Goal: Task Accomplishment & Management: Use online tool/utility

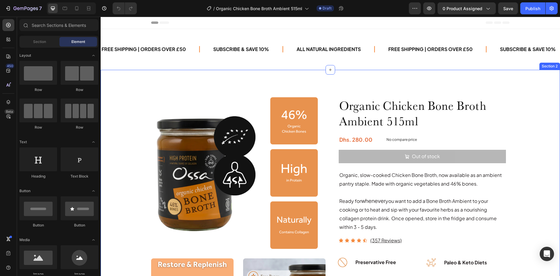
radio input "false"
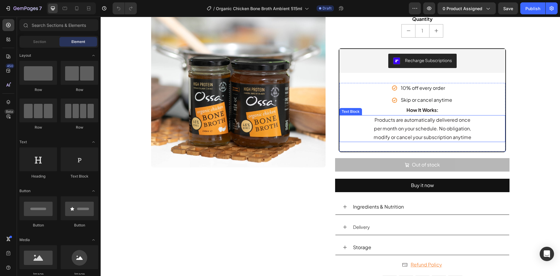
scroll to position [388, 0]
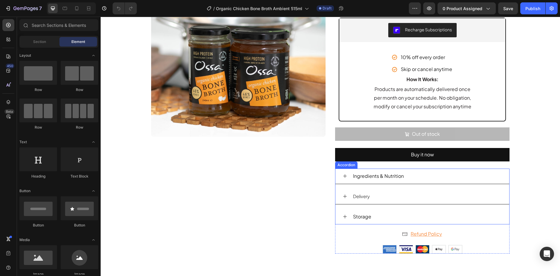
click at [416, 175] on div "Ingredients & Nutrition" at bounding box center [427, 176] width 150 height 10
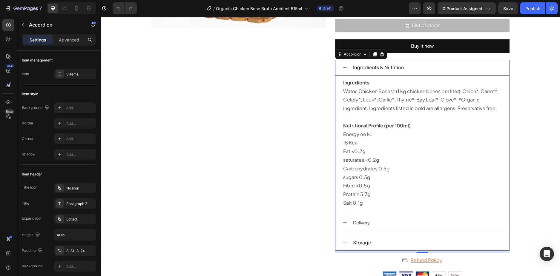
scroll to position [538, 0]
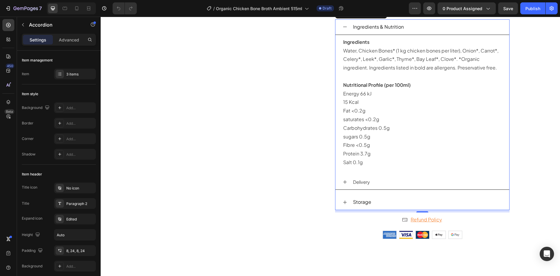
click at [396, 200] on div "Storage" at bounding box center [427, 202] width 150 height 10
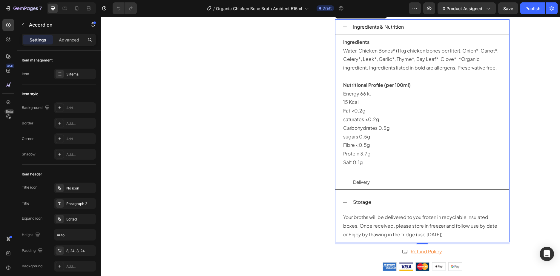
click at [401, 198] on div "Storage" at bounding box center [427, 202] width 150 height 10
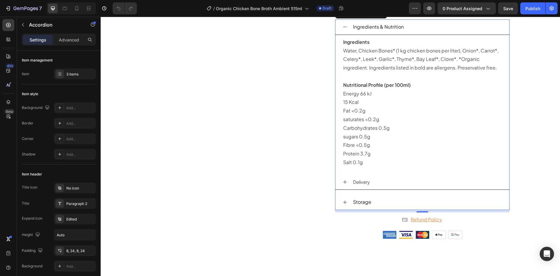
click at [400, 183] on div "Delivery" at bounding box center [427, 182] width 150 height 10
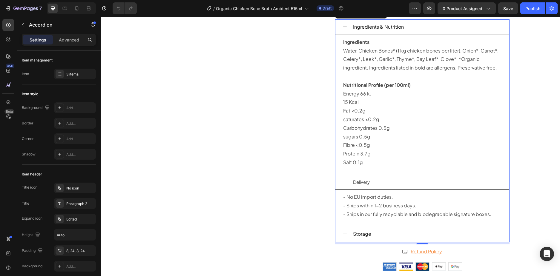
click at [400, 183] on div "Delivery" at bounding box center [427, 182] width 150 height 10
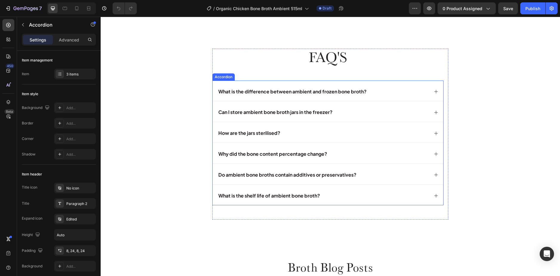
scroll to position [2419, 0]
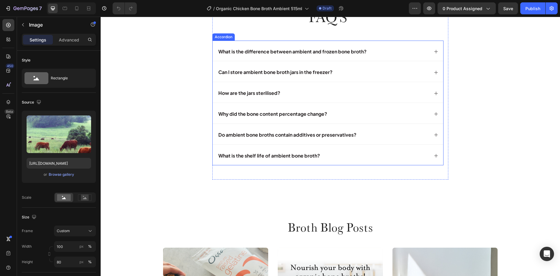
scroll to position [2509, 0]
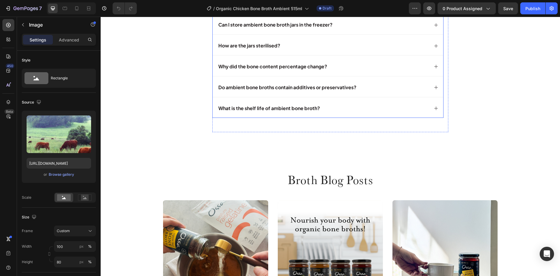
click at [348, 30] on div "Can I store ambient bone broth jars in the freezer?" at bounding box center [322, 25] width 211 height 10
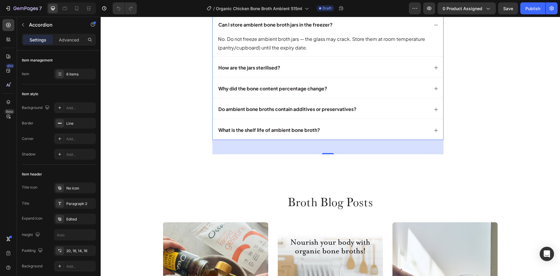
click at [340, 73] on div "How are the jars sterilised?" at bounding box center [322, 68] width 211 height 10
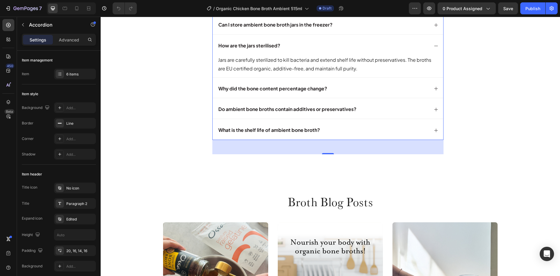
click at [348, 94] on div "Why did the bone content percentage change?" at bounding box center [322, 89] width 211 height 10
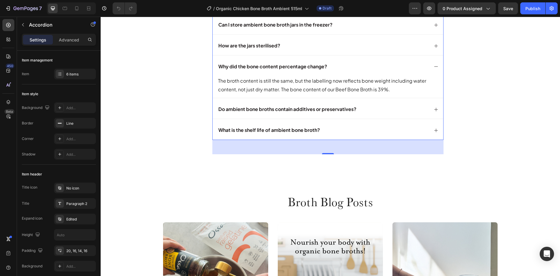
click at [378, 115] on div "Do ambient bone broths contain additives or preservatives?" at bounding box center [322, 109] width 211 height 10
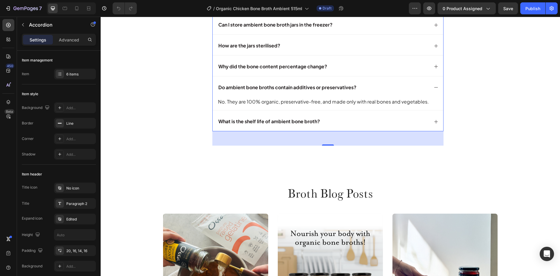
click at [352, 127] on div "What is the shelf life of ambient bone broth?" at bounding box center [322, 121] width 211 height 10
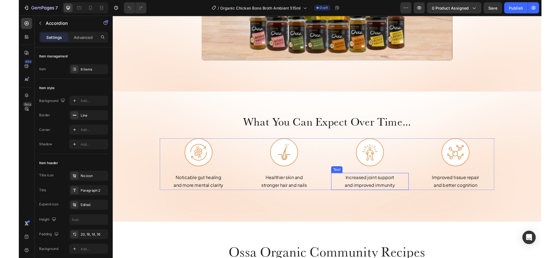
scroll to position [1105, 0]
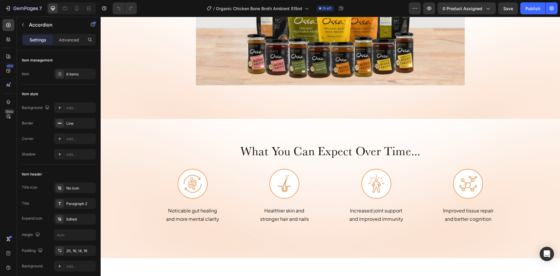
click at [180, 7] on div "/ Organic Chicken Bone Broth Ambient 515ml Draft" at bounding box center [275, 8] width 267 height 12
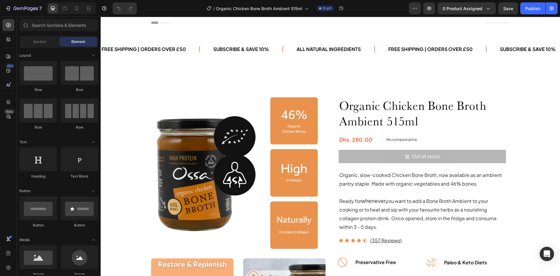
radio input "false"
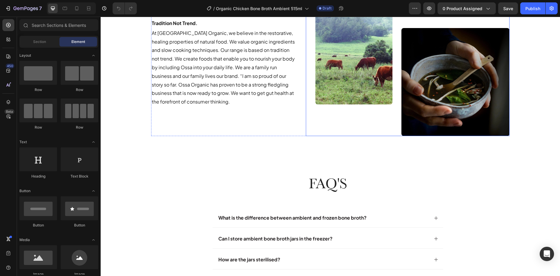
scroll to position [2330, 0]
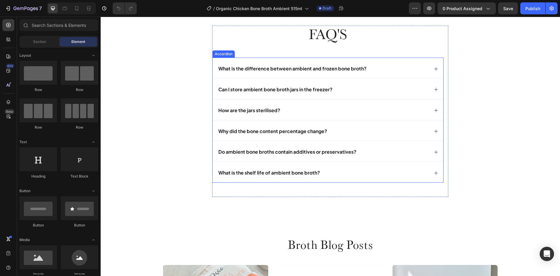
click at [385, 74] on div "What is the difference between ambient and frozen bone broth?" at bounding box center [322, 69] width 211 height 10
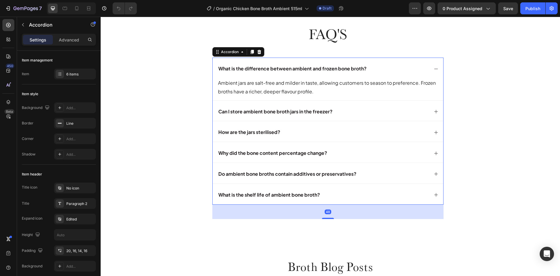
click at [385, 74] on div "What is the difference between ambient and frozen bone broth?" at bounding box center [322, 69] width 211 height 10
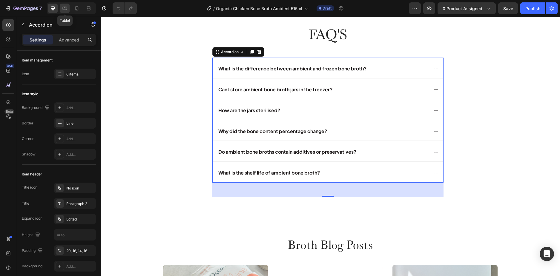
click at [68, 7] on div at bounding box center [65, 9] width 10 height 10
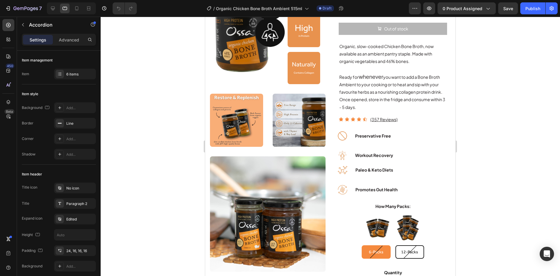
scroll to position [38, 0]
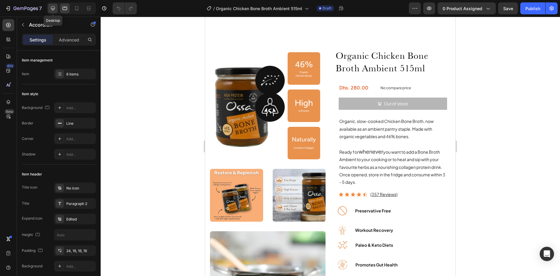
click at [50, 10] on icon at bounding box center [53, 8] width 6 height 6
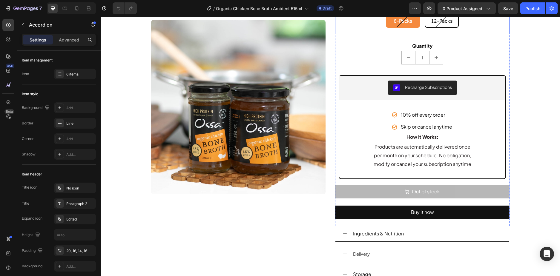
scroll to position [388, 0]
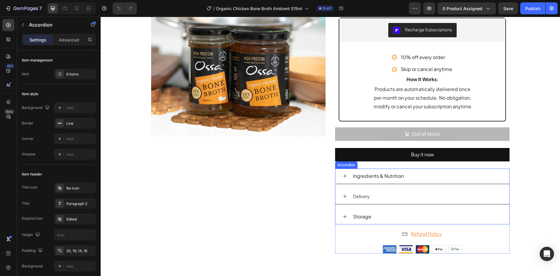
click at [393, 215] on div "Storage" at bounding box center [427, 217] width 150 height 10
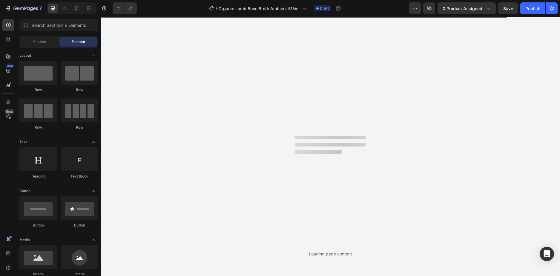
radio input "false"
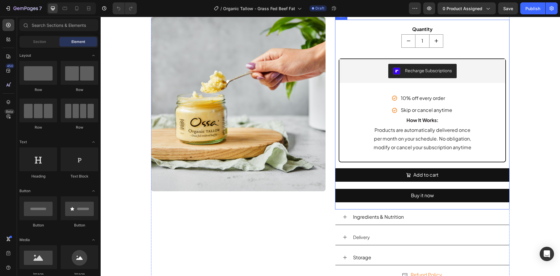
scroll to position [388, 0]
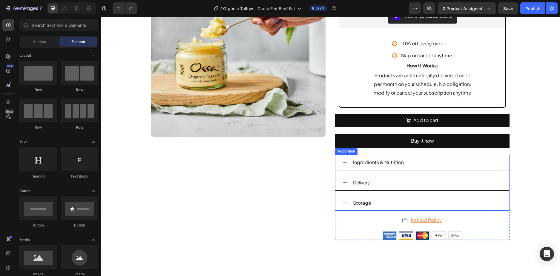
click at [387, 199] on div "Storage" at bounding box center [427, 203] width 150 height 10
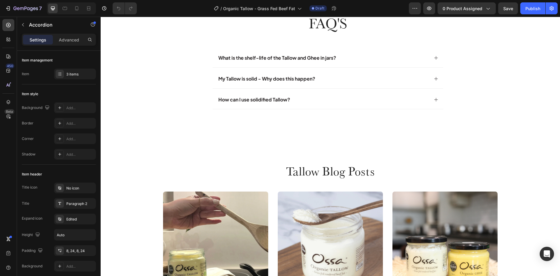
scroll to position [2359, 0]
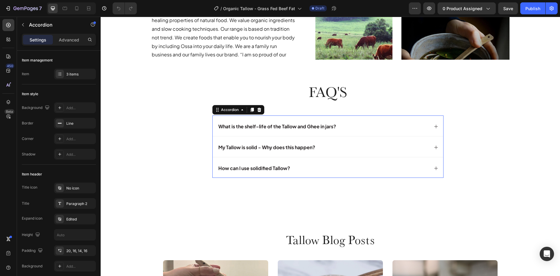
click at [362, 122] on div "What is the shelf-life of the Tallow and Ghee in jars?" at bounding box center [322, 127] width 211 height 10
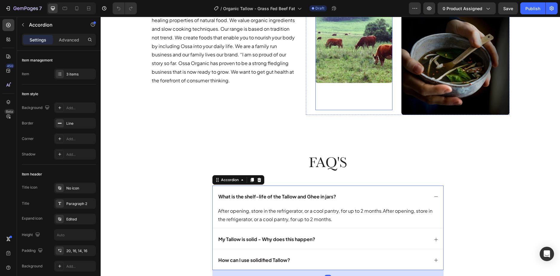
scroll to position [2449, 0]
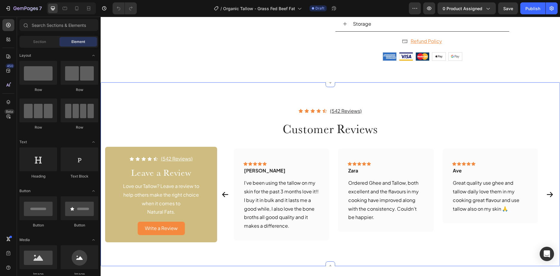
scroll to position [508, 0]
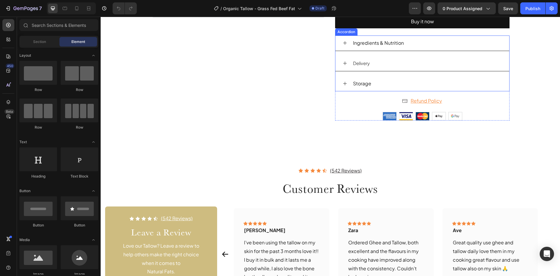
click at [392, 81] on div "Storage" at bounding box center [427, 84] width 150 height 10
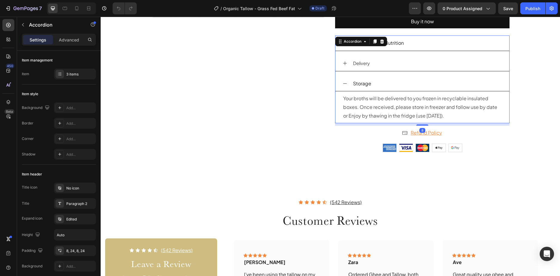
click at [392, 81] on div "Storage" at bounding box center [427, 84] width 150 height 10
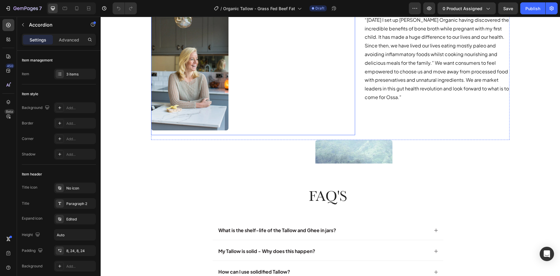
scroll to position [2359, 0]
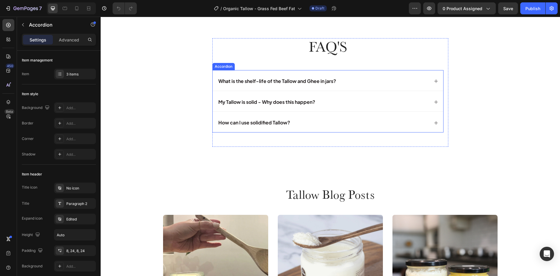
click at [370, 84] on div "What is the shelf-life of the Tallow and Ghee in jars?" at bounding box center [322, 81] width 211 height 10
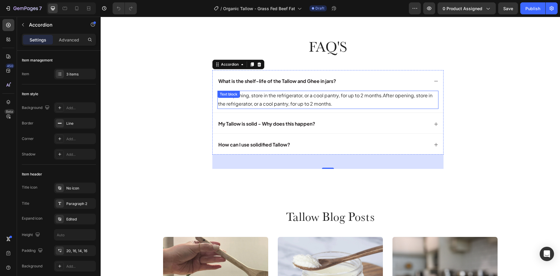
click at [359, 99] on p "After opening, store in the refrigerator, or a cool pantry, for up to 2 months.…" at bounding box center [328, 99] width 220 height 17
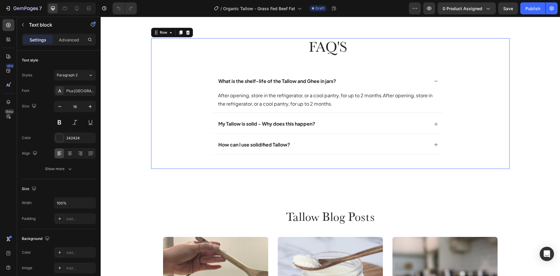
click at [154, 125] on div "fAQ's Heading fAQ's Heading fAQ's Heading What is the shelf-life of the Tallow …" at bounding box center [330, 103] width 358 height 131
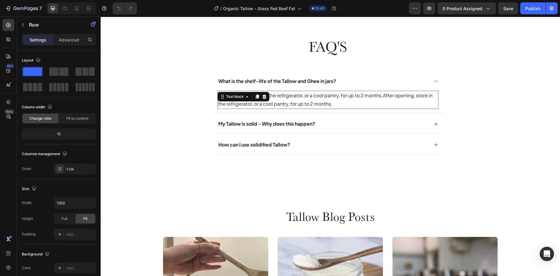
click at [385, 94] on p "After opening, store in the refrigerator, or a cool pantry, for up to 2 months.…" at bounding box center [328, 99] width 220 height 17
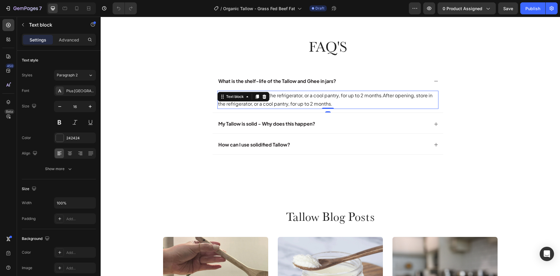
click at [382, 95] on p "After opening, store in the refrigerator, or a cool pantry, for up to 2 months.…" at bounding box center [328, 99] width 220 height 17
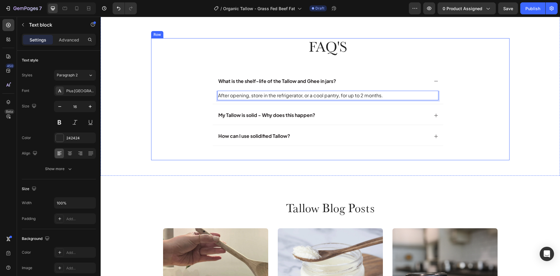
click at [153, 89] on div "fAQ's Heading fAQ's Heading fAQ's Heading What is the shelf-life of the Tallow …" at bounding box center [330, 99] width 358 height 122
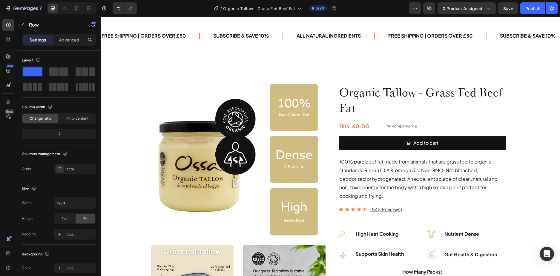
scroll to position [0, 0]
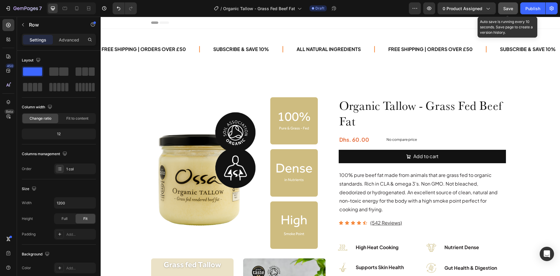
click at [504, 6] on span "Save" at bounding box center [508, 8] width 10 height 5
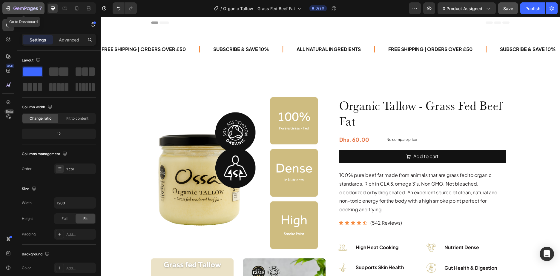
click at [9, 7] on icon "button" at bounding box center [8, 8] width 6 height 6
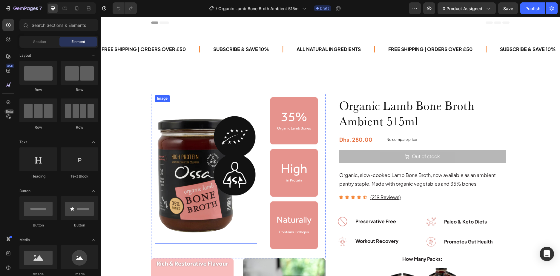
click at [200, 159] on img at bounding box center [206, 173] width 102 height 142
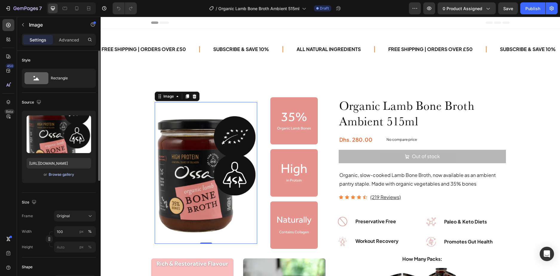
click at [64, 177] on div "Browse gallery" at bounding box center [61, 174] width 25 height 5
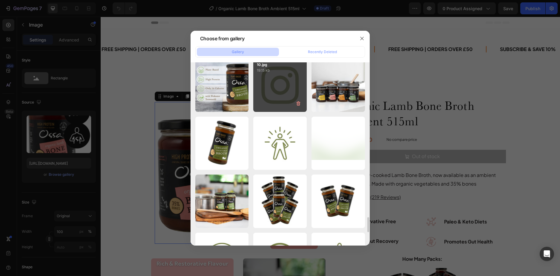
scroll to position [1959, 0]
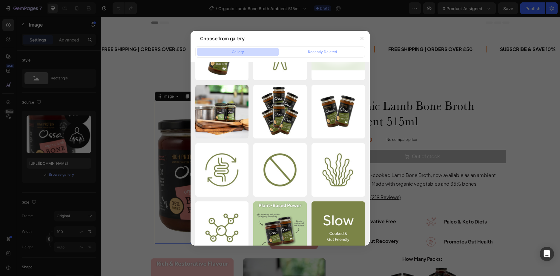
click at [66, 164] on div at bounding box center [280, 138] width 560 height 276
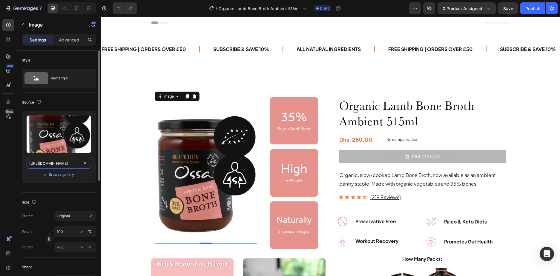
click at [71, 162] on input "https://cdn.shopify.com/s/files/1/0626/1453/6327/files/gempages_549605030605357…" at bounding box center [59, 163] width 65 height 11
click at [62, 165] on input "https://cdn.shopify.com/s/files/1/0626/1453/6327/files/gempages_549605030605357…" at bounding box center [59, 163] width 65 height 11
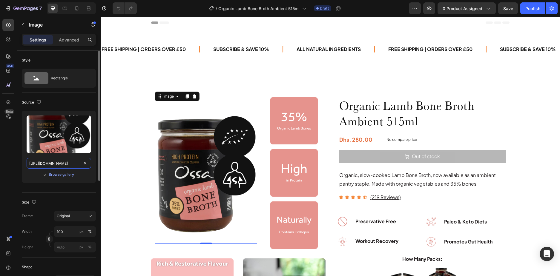
paste input "Lamb51539.png?v=1732103699"
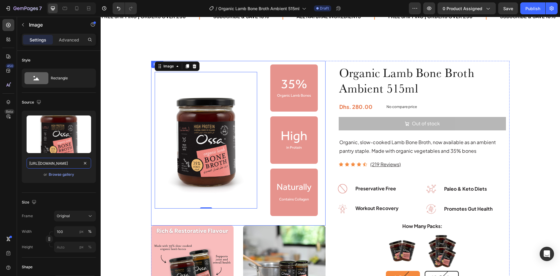
scroll to position [30, 0]
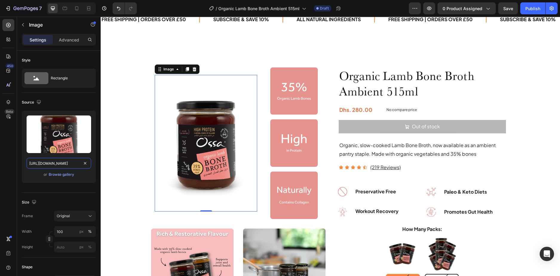
type input "https://cdn.shopify.com/s/files/1/0626/1453/6327/files/Lamb51539.png?v=17321036…"
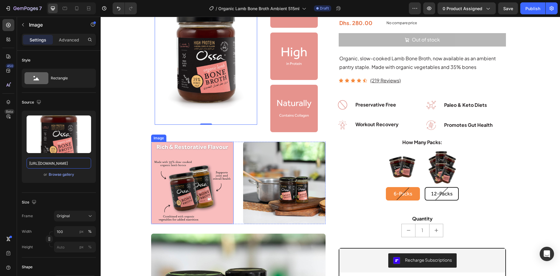
scroll to position [0, 0]
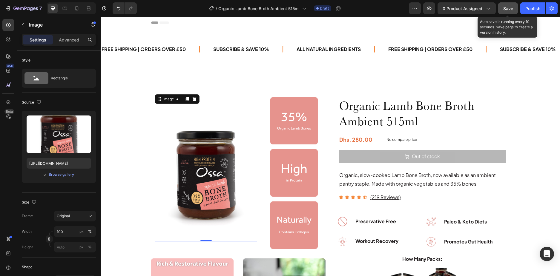
click at [506, 11] on div "Save" at bounding box center [508, 8] width 10 height 6
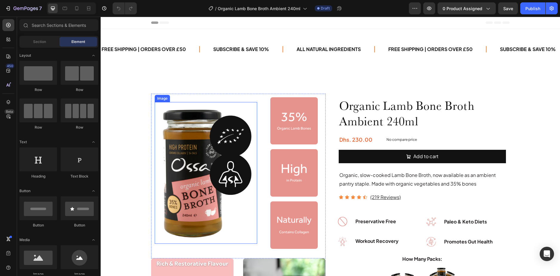
click at [200, 141] on img at bounding box center [206, 173] width 102 height 142
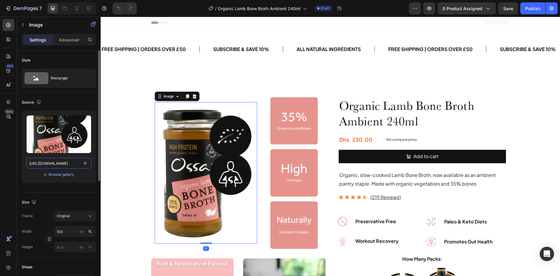
click at [65, 163] on input "https://cdn.shopify.com/s/files/1/0626/1453/6327/files/gempages_549605030605357…" at bounding box center [59, 163] width 65 height 11
paste input "11.png?v=1732103637"
type input "https://cdn.shopify.com/s/files/1/0626/1453/6327/files/11.png?v=1732103637"
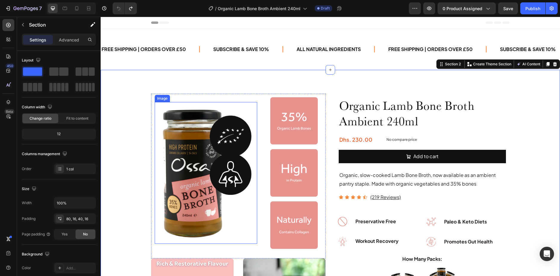
click at [185, 165] on img at bounding box center [206, 173] width 102 height 142
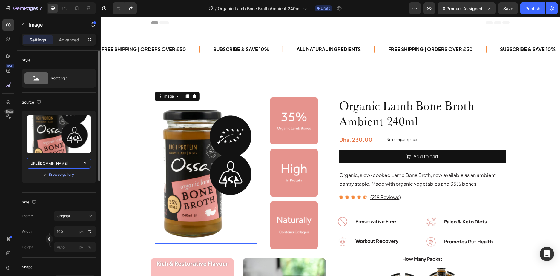
click at [67, 162] on input "https://cdn.shopify.com/s/files/1/0626/1453/6327/files/gempages_549605030605357…" at bounding box center [59, 163] width 65 height 11
click at [65, 160] on input "https://cdn.shopify.com/s/files/1/0626/1453/6327/files/gempages_549605030605357…" at bounding box center [59, 163] width 65 height 11
click at [65, 164] on input "https://cdn.shopify.com/s/files/1/0626/1453/6327/files/gempages_549605030605357…" at bounding box center [59, 163] width 65 height 11
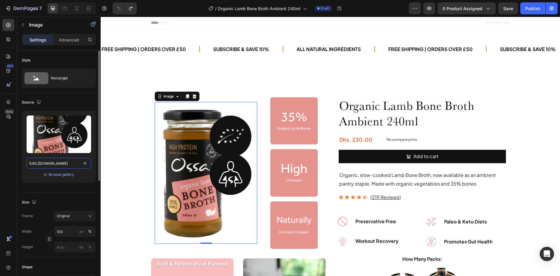
click at [72, 167] on input "https://cdn.shopify.com/s/files/1/0626/1453/6327/files/gempages_549605030605357…" at bounding box center [59, 163] width 65 height 11
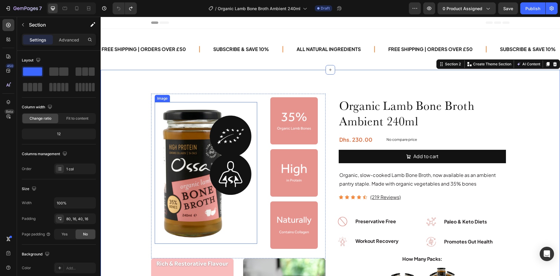
click at [168, 144] on img at bounding box center [206, 173] width 102 height 142
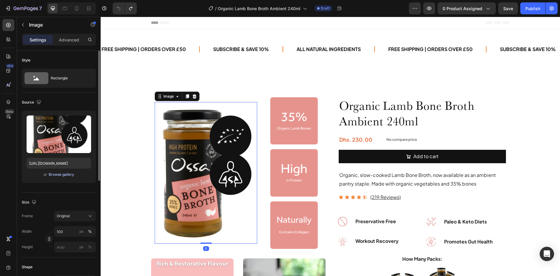
click at [66, 176] on div "Browse gallery" at bounding box center [61, 174] width 25 height 5
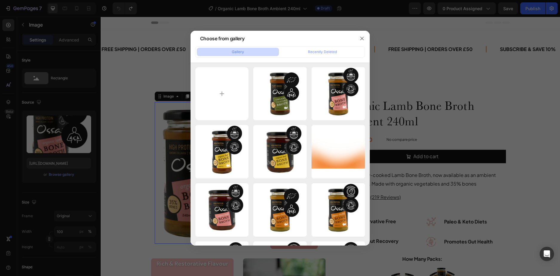
click at [131, 136] on div at bounding box center [280, 138] width 560 height 276
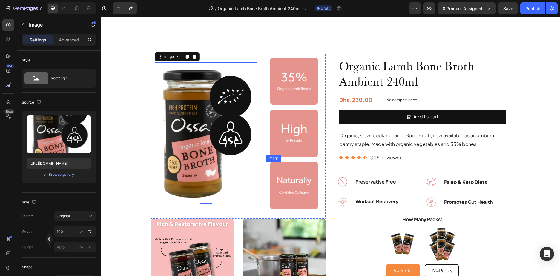
scroll to position [30, 0]
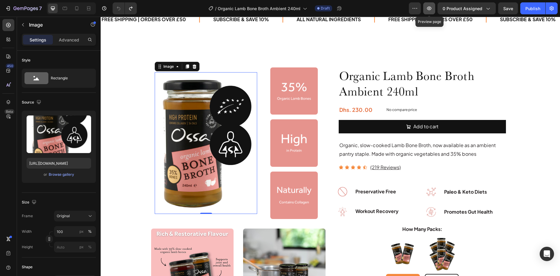
click at [430, 9] on icon "button" at bounding box center [429, 8] width 6 height 6
click at [198, 107] on img at bounding box center [206, 143] width 102 height 142
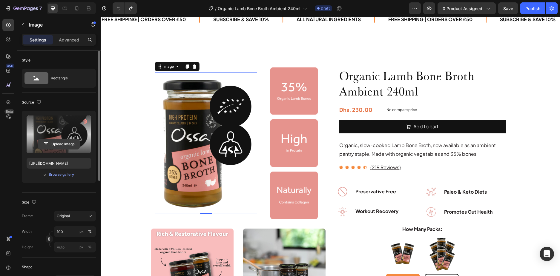
click at [64, 144] on input "file" at bounding box center [58, 144] width 41 height 10
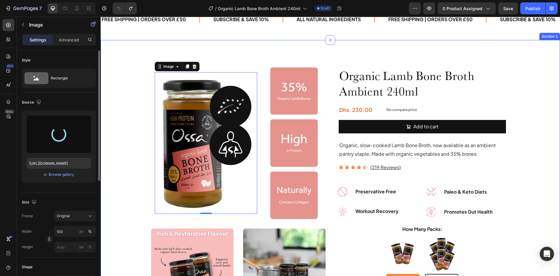
type input "https://cdn.shopify.com/s/files/1/0626/1453/6327/files/gempages_549605030605357…"
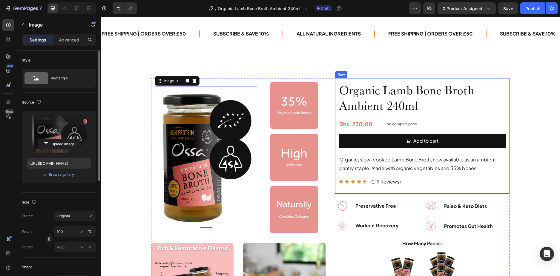
scroll to position [0, 0]
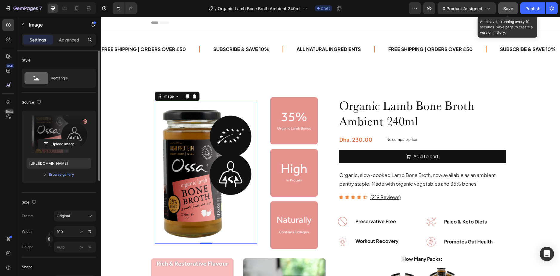
click at [507, 6] on span "Save" at bounding box center [508, 8] width 10 height 5
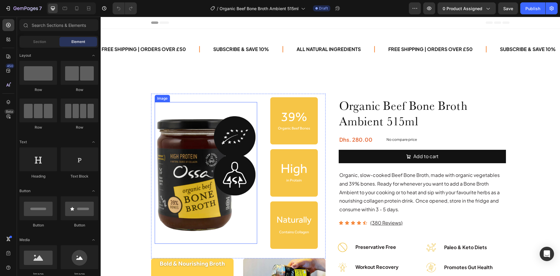
click at [180, 184] on img at bounding box center [206, 173] width 102 height 142
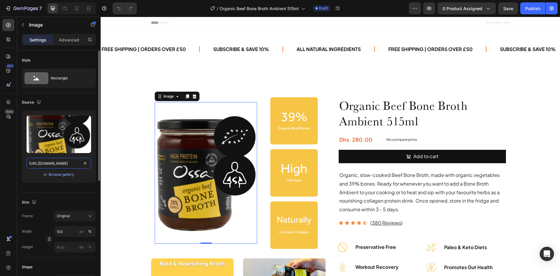
click at [64, 164] on input "https://cdn.shopify.com/s/files/1/0626/1453/6327/files/gempages_549605030605357…" at bounding box center [59, 163] width 65 height 11
paste input "Beef51535.png?v=1732103502"
type input "https://cdn.shopify.com/s/files/1/0626/1453/6327/files/Beef51535.png?v=17321035…"
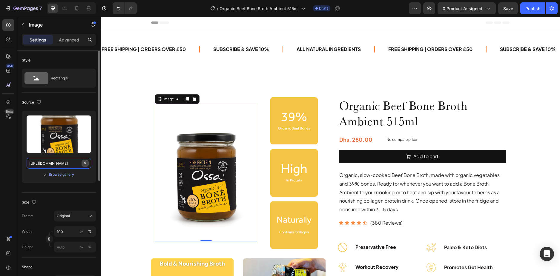
scroll to position [0, 96]
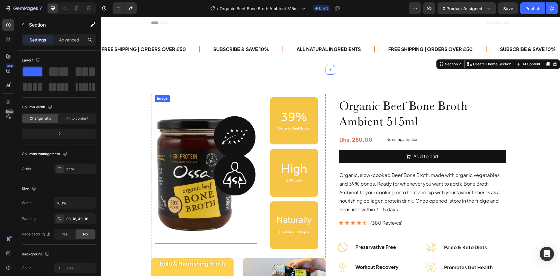
click at [184, 149] on img at bounding box center [206, 173] width 102 height 142
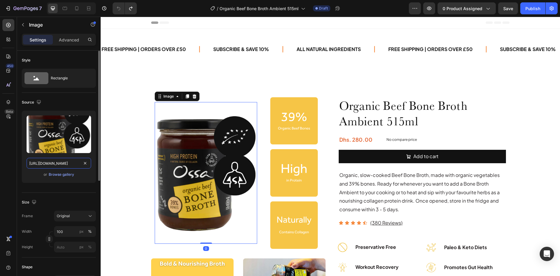
click at [72, 163] on input "https://cdn.shopify.com/s/files/1/0626/1453/6327/files/gempages_549605030605357…" at bounding box center [59, 163] width 65 height 11
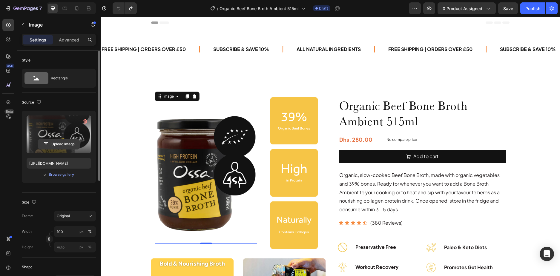
click at [58, 146] on input "file" at bounding box center [58, 144] width 41 height 10
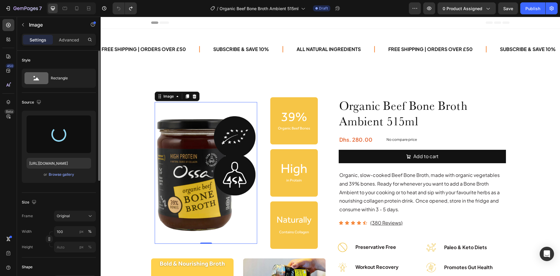
type input "https://cdn.shopify.com/s/files/1/0626/1453/6327/files/gempages_549605030605357…"
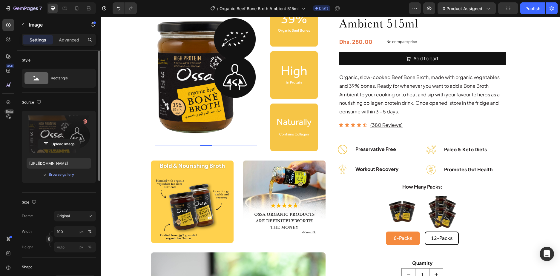
scroll to position [0, 0]
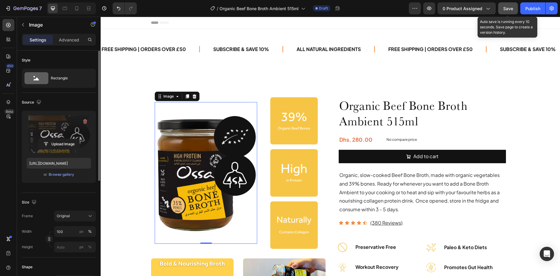
click at [505, 7] on span "Save" at bounding box center [508, 8] width 10 height 5
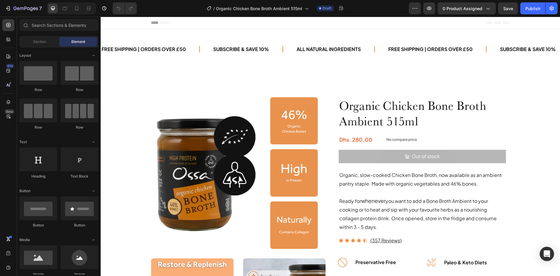
click at [168, 4] on div "/ Organic Chicken Bone Broth Ambient 515ml Draft" at bounding box center [275, 8] width 267 height 12
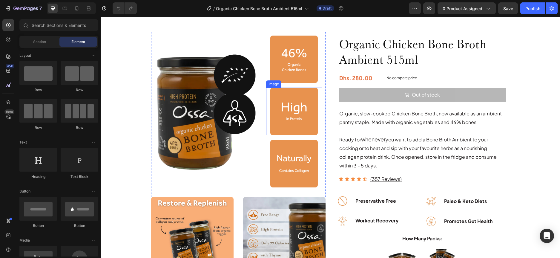
scroll to position [30, 0]
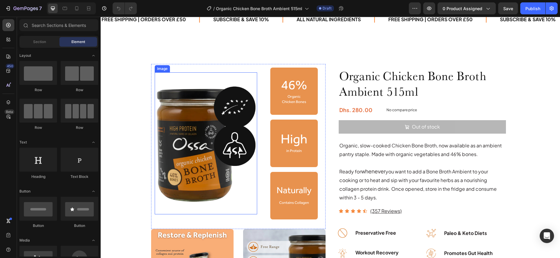
click at [221, 133] on img at bounding box center [206, 143] width 102 height 142
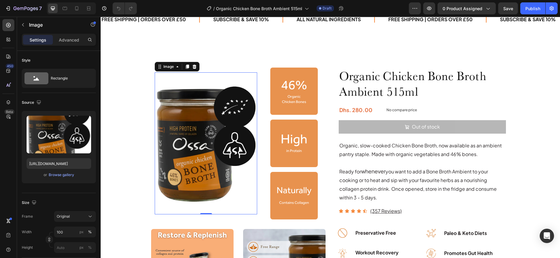
click at [204, 115] on img at bounding box center [206, 143] width 102 height 142
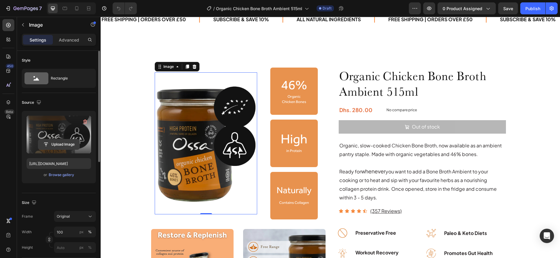
click at [58, 146] on input "file" at bounding box center [58, 144] width 41 height 10
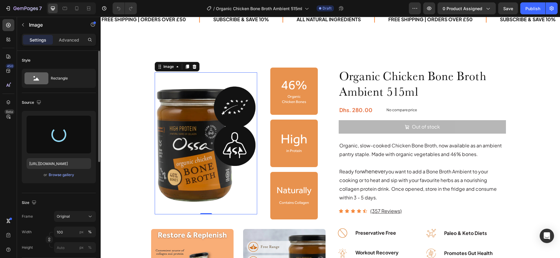
type input "[URL][DOMAIN_NAME]"
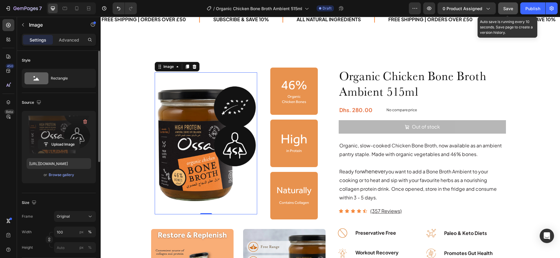
click at [507, 7] on span "Save" at bounding box center [508, 8] width 10 height 5
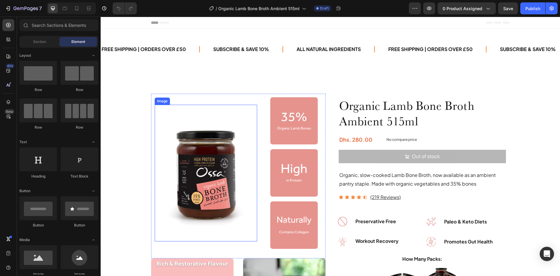
click at [219, 139] on img at bounding box center [206, 173] width 102 height 137
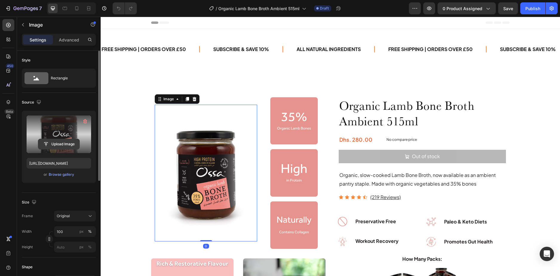
click at [65, 144] on input "file" at bounding box center [58, 144] width 41 height 10
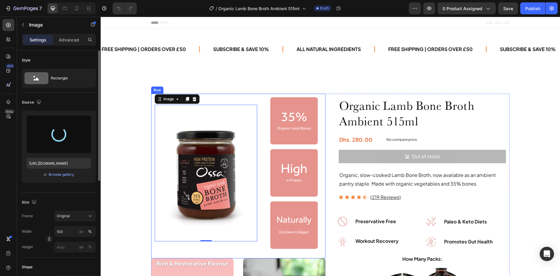
type input "https://cdn.shopify.com/s/files/1/0626/1453/6327/files/gempages_549605030605357…"
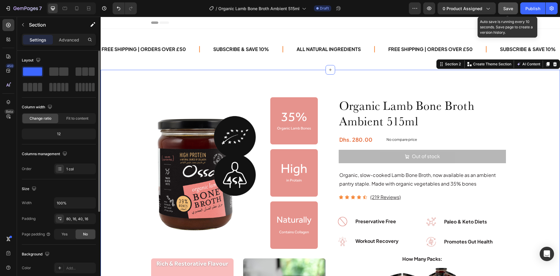
click at [510, 11] on div "Save" at bounding box center [508, 8] width 10 height 6
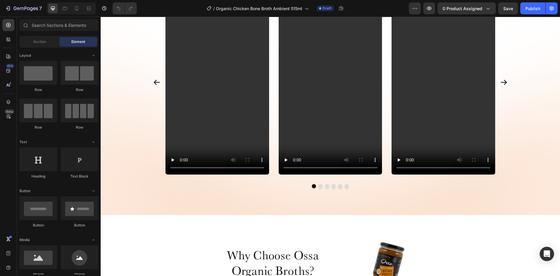
scroll to position [1463, 0]
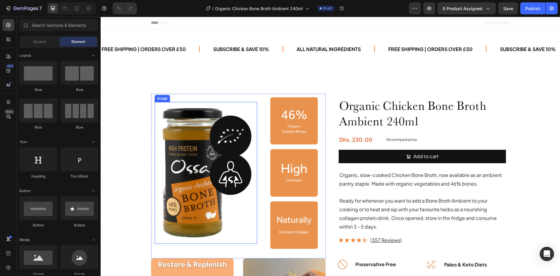
click at [209, 154] on img at bounding box center [206, 173] width 102 height 142
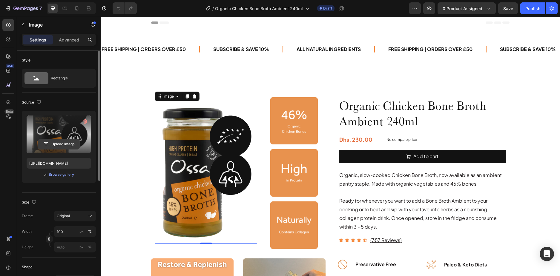
click at [62, 145] on input "file" at bounding box center [58, 144] width 41 height 10
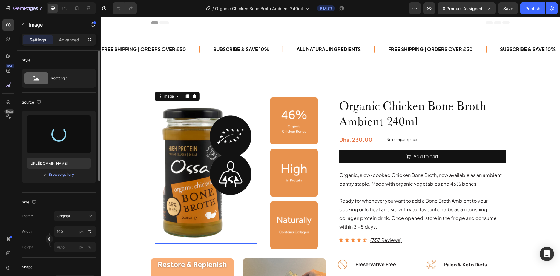
type input "https://cdn.shopify.com/s/files/1/0626/1453/6327/files/gempages_549605030605357…"
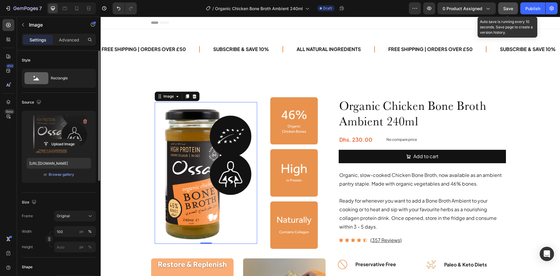
click at [505, 8] on span "Save" at bounding box center [508, 8] width 10 height 5
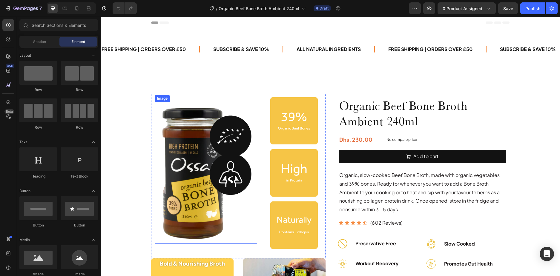
click at [187, 140] on img at bounding box center [206, 173] width 102 height 142
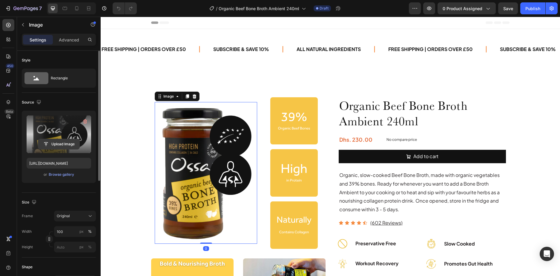
click at [62, 146] on input "file" at bounding box center [58, 144] width 41 height 10
click at [60, 144] on input "file" at bounding box center [58, 144] width 41 height 10
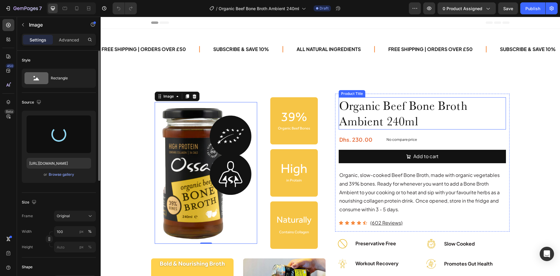
type input "https://cdn.shopify.com/s/files/1/0626/1453/6327/files/gempages_549605030605357…"
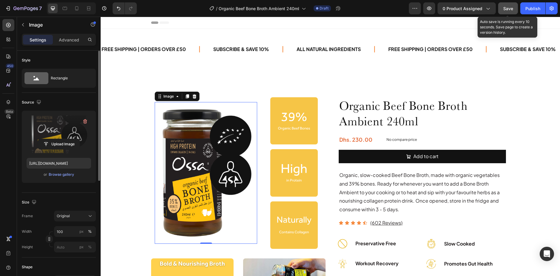
click at [506, 6] on span "Save" at bounding box center [508, 8] width 10 height 5
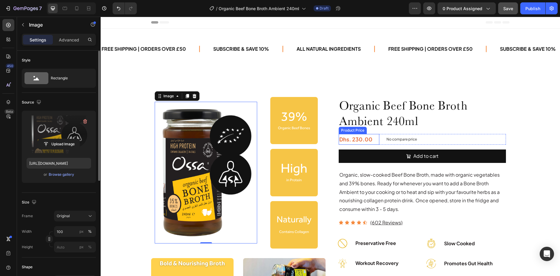
scroll to position [149, 0]
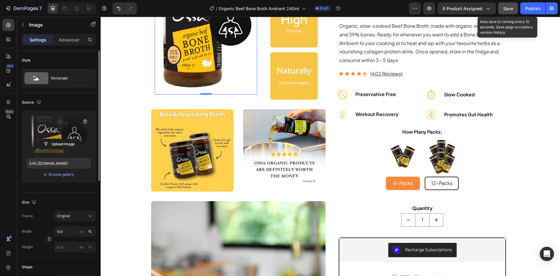
click at [509, 9] on span "Save" at bounding box center [508, 8] width 10 height 5
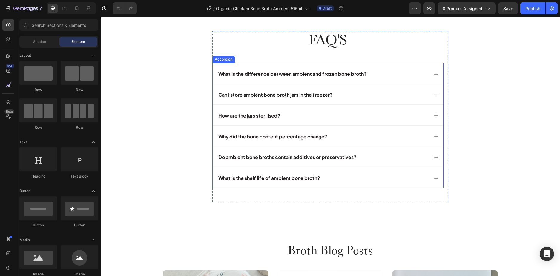
scroll to position [2180, 0]
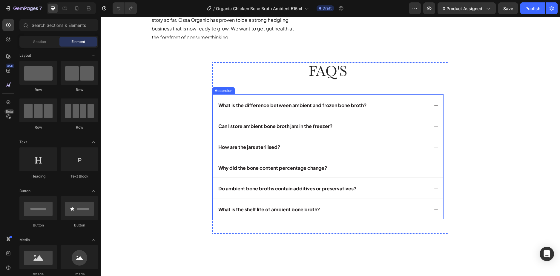
click at [384, 107] on div "What is the difference between ambient and frozen bone broth?" at bounding box center [322, 105] width 211 height 10
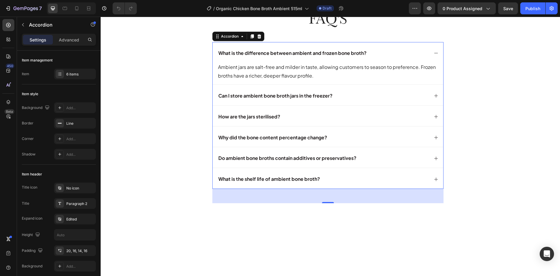
scroll to position [2300, 0]
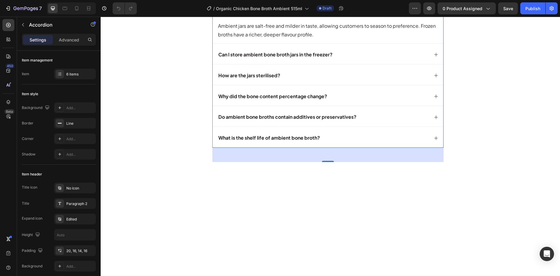
click at [351, 60] on div "Can I store ambient bone broth jars in the freezer?" at bounding box center [322, 55] width 211 height 10
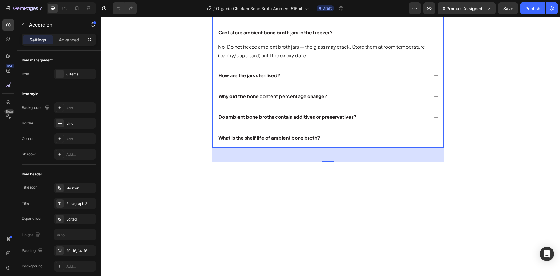
click at [309, 81] on div "How are the jars sterilised?" at bounding box center [322, 75] width 211 height 10
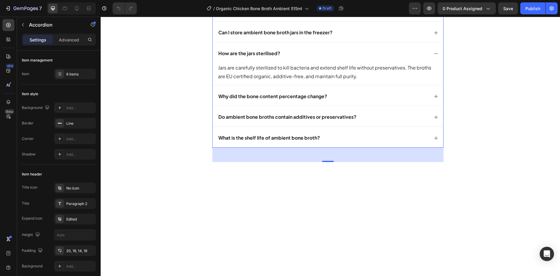
click at [357, 102] on div "Why did the bone content percentage change?" at bounding box center [322, 96] width 211 height 10
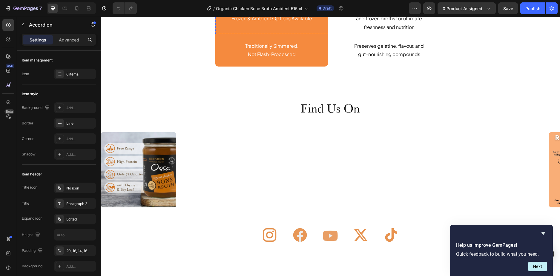
scroll to position [1643, 0]
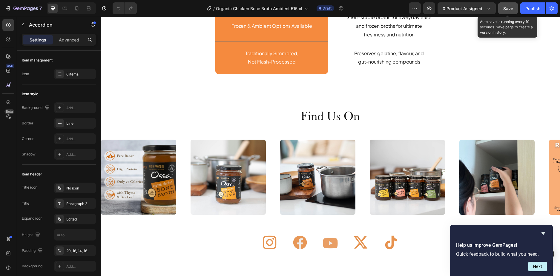
click at [512, 8] on span "Save" at bounding box center [508, 8] width 10 height 5
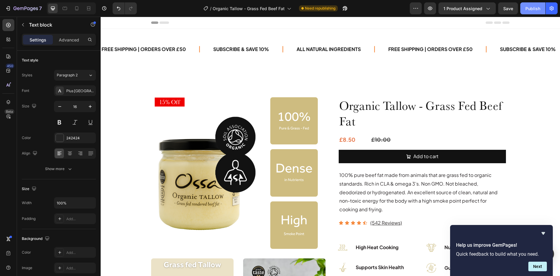
click at [530, 8] on div "Publish" at bounding box center [532, 8] width 15 height 6
click at [66, 8] on icon at bounding box center [65, 8] width 6 height 6
type input "14"
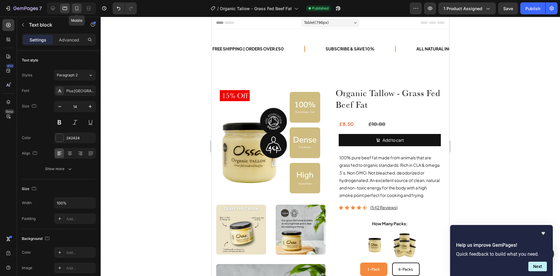
click at [75, 8] on icon at bounding box center [76, 8] width 3 height 4
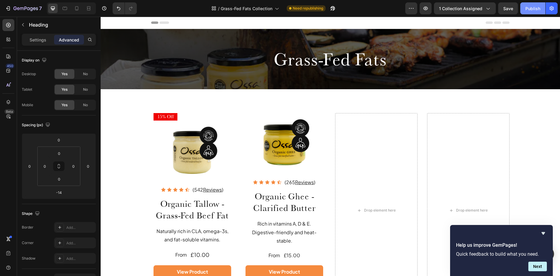
click at [535, 10] on div "Publish" at bounding box center [532, 8] width 15 height 6
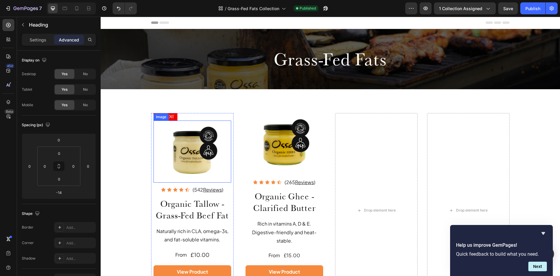
scroll to position [30, 0]
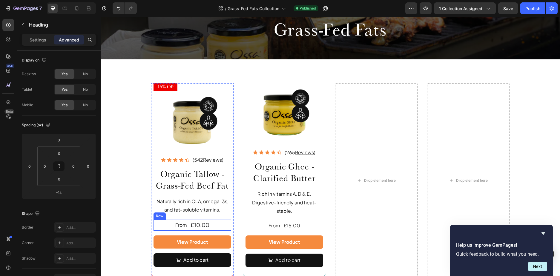
click at [209, 225] on div "From Text Block £10.00 Product Price Product Price Row" at bounding box center [193, 225] width 78 height 11
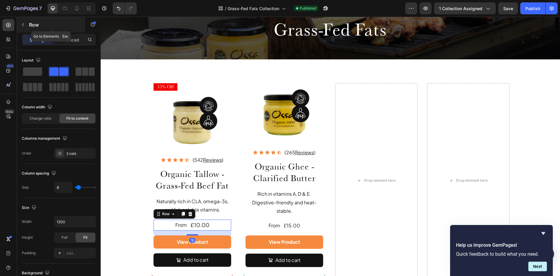
click at [30, 28] on p "Row" at bounding box center [54, 24] width 51 height 7
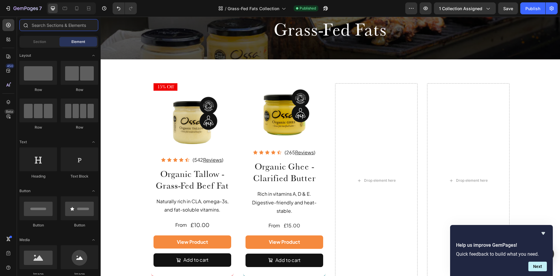
click at [53, 25] on input "text" at bounding box center [58, 25] width 79 height 12
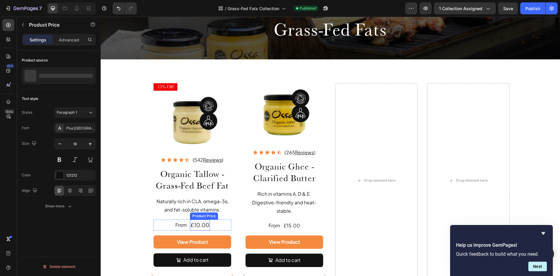
click at [200, 226] on div "£10.00" at bounding box center [200, 225] width 20 height 11
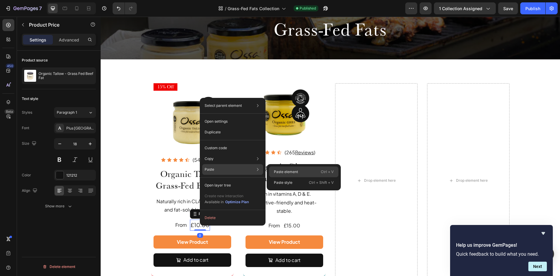
click at [274, 168] on div "Paste element Ctrl + V" at bounding box center [303, 172] width 69 height 11
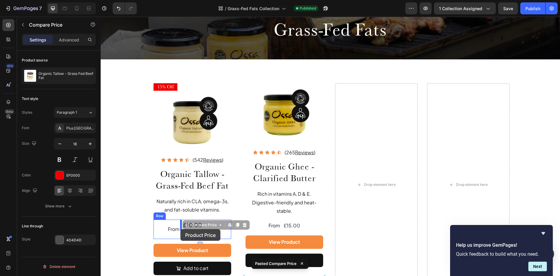
drag, startPoint x: 205, startPoint y: 235, endPoint x: 180, endPoint y: 229, distance: 24.8
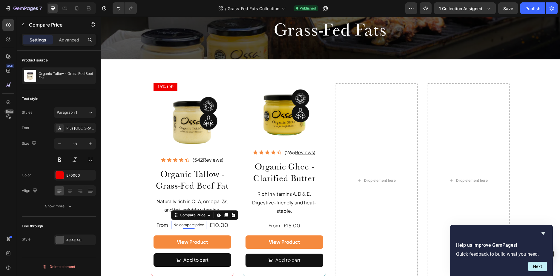
click at [183, 224] on p "No compare price" at bounding box center [189, 225] width 30 height 4
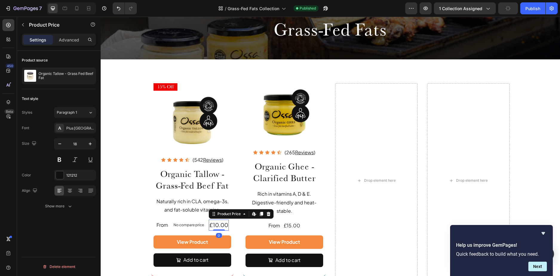
click at [213, 226] on div "£10.00" at bounding box center [219, 225] width 20 height 11
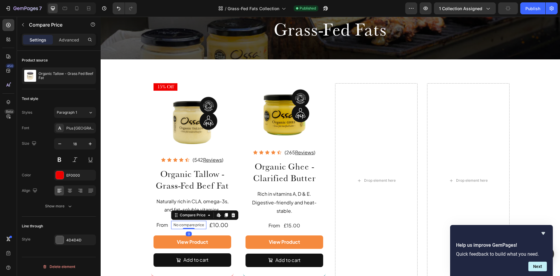
click at [191, 226] on p "No compare price" at bounding box center [189, 225] width 30 height 4
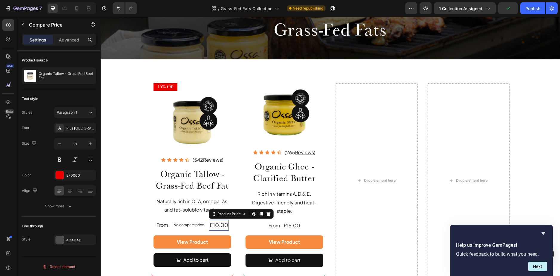
click at [215, 228] on div "£10.00" at bounding box center [219, 225] width 20 height 11
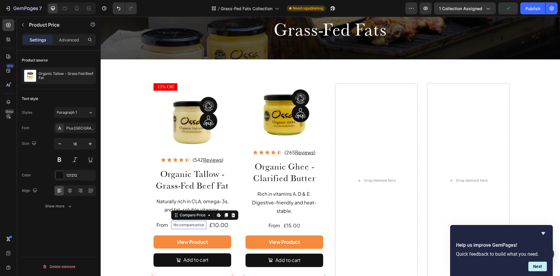
click at [195, 228] on div "No compare price" at bounding box center [188, 225] width 35 height 8
click at [532, 11] on div "Publish" at bounding box center [532, 8] width 15 height 6
click at [323, 9] on icon "button" at bounding box center [326, 8] width 6 height 6
click at [65, 9] on icon at bounding box center [65, 8] width 6 height 6
type input "16"
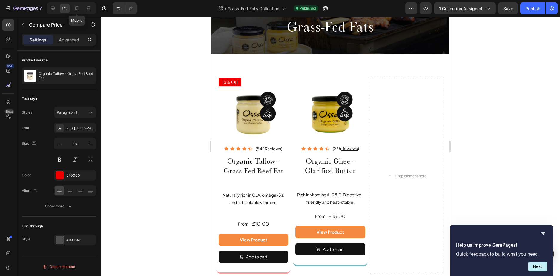
scroll to position [9, 0]
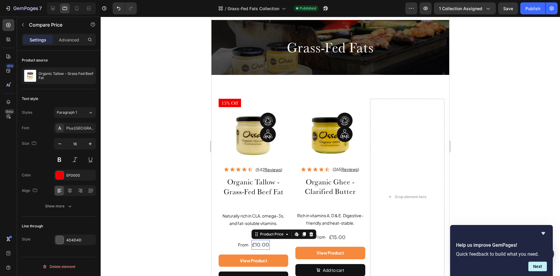
click at [258, 242] on div "£10.00" at bounding box center [260, 245] width 18 height 10
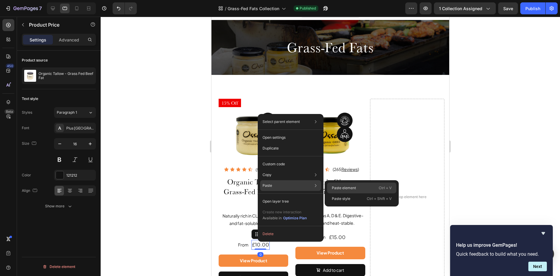
click at [338, 184] on div "Paste element Ctrl + V" at bounding box center [361, 188] width 69 height 11
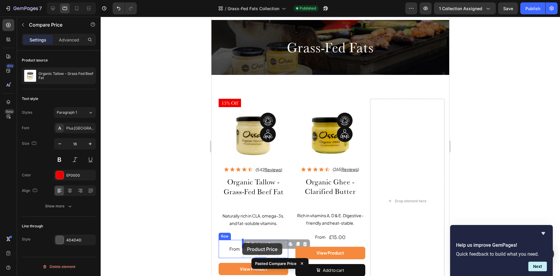
drag, startPoint x: 265, startPoint y: 252, endPoint x: 242, endPoint y: 244, distance: 24.4
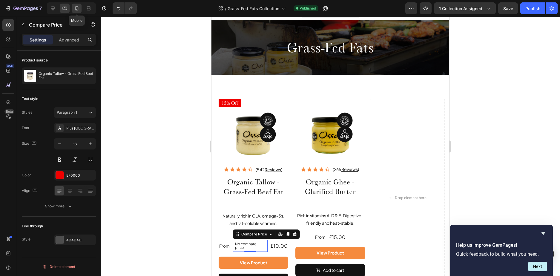
click at [75, 7] on icon at bounding box center [77, 8] width 6 height 6
type input "14"
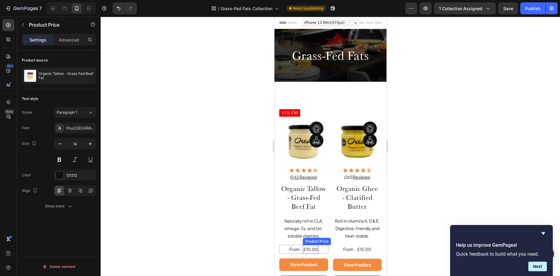
click at [308, 247] on div "£10.00" at bounding box center [311, 249] width 16 height 9
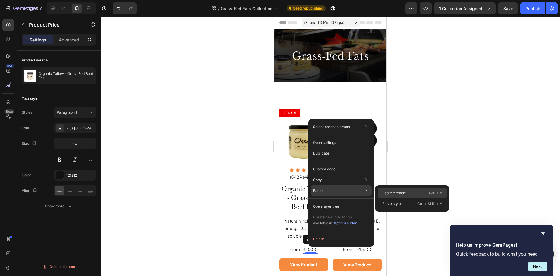
click at [385, 189] on div "Paste element Ctrl + V" at bounding box center [412, 193] width 69 height 11
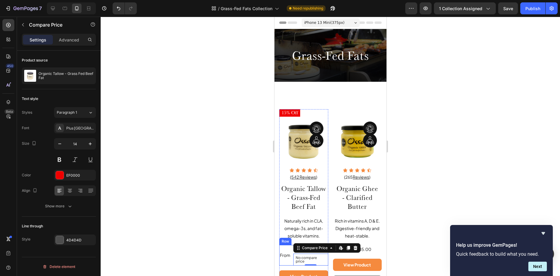
click at [281, 260] on div "From Text Block" at bounding box center [285, 255] width 12 height 21
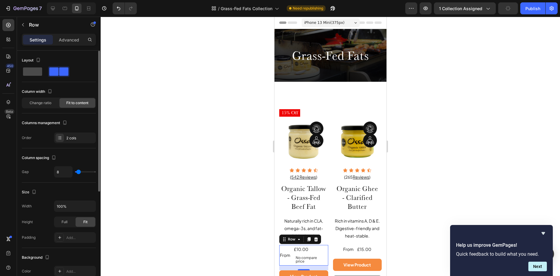
click at [28, 70] on span at bounding box center [32, 71] width 19 height 8
type input "0"
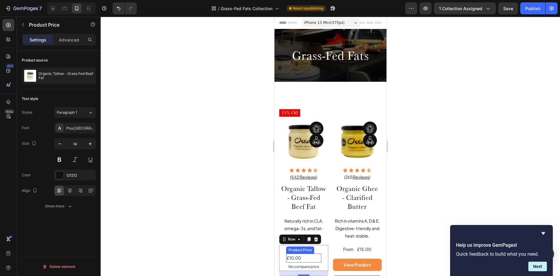
click at [297, 257] on div "£10.00" at bounding box center [303, 258] width 35 height 9
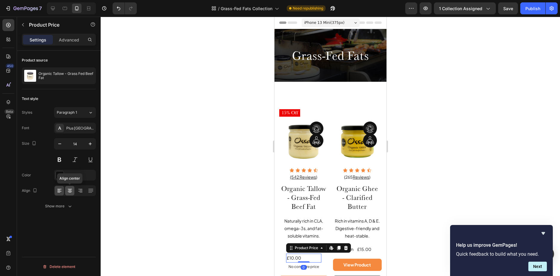
click at [68, 188] on div at bounding box center [69, 191] width 9 height 10
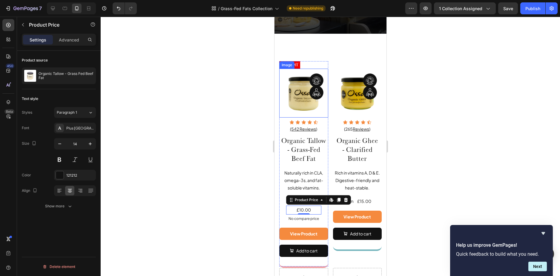
scroll to position [60, 0]
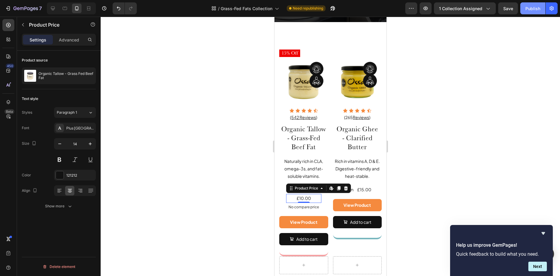
click at [526, 13] on button "Publish" at bounding box center [532, 8] width 25 height 12
click at [309, 205] on p "No compare price" at bounding box center [303, 207] width 30 height 4
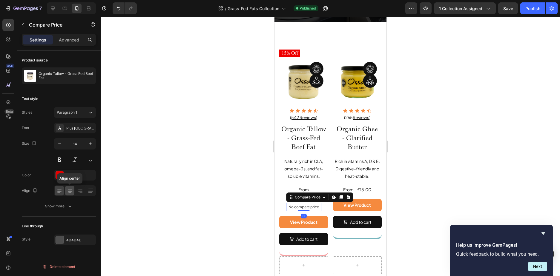
click at [69, 191] on icon at bounding box center [69, 190] width 3 height 1
click at [533, 8] on div "Publish" at bounding box center [532, 8] width 15 height 6
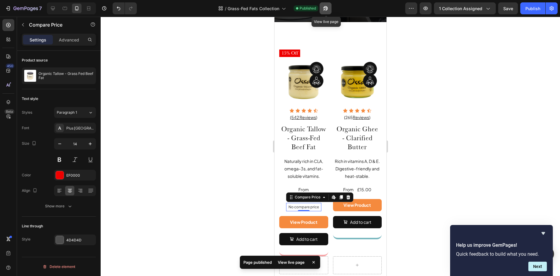
click at [326, 6] on icon "button" at bounding box center [326, 8] width 6 height 6
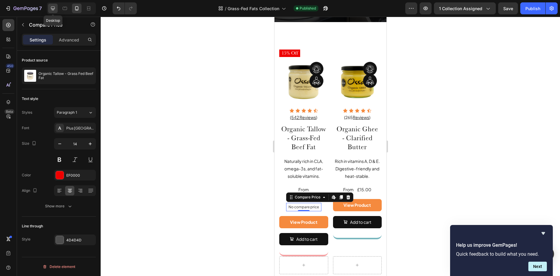
click at [51, 5] on div at bounding box center [53, 9] width 10 height 10
type input "18"
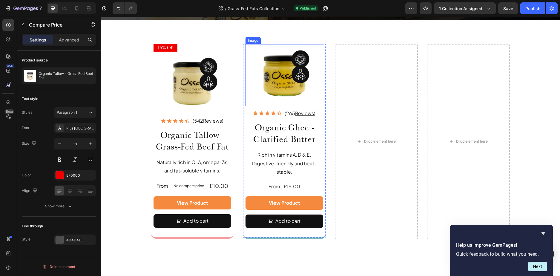
scroll to position [69, 0]
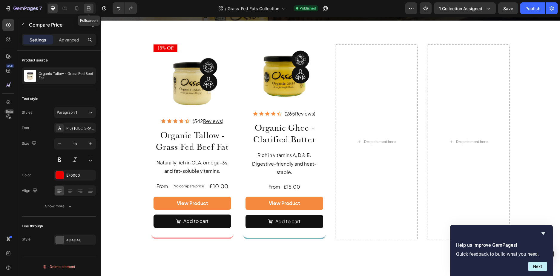
click at [89, 10] on icon at bounding box center [89, 8] width 6 height 6
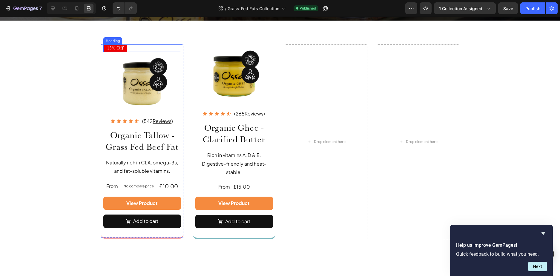
click at [139, 50] on div "15% Off" at bounding box center [142, 48] width 78 height 7
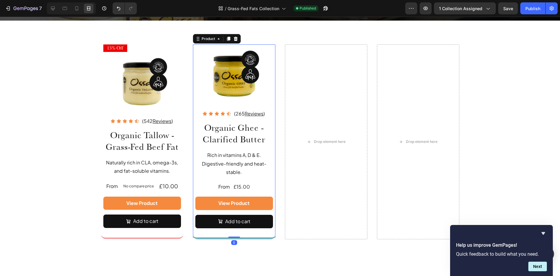
click at [193, 51] on div "Image Icon Icon Icon Icon Icon Icon List (265 Reviews ) Text Block Row Organic …" at bounding box center [234, 142] width 82 height 195
click at [203, 59] on img at bounding box center [234, 76] width 62 height 62
click at [56, 8] on div at bounding box center [53, 9] width 10 height 10
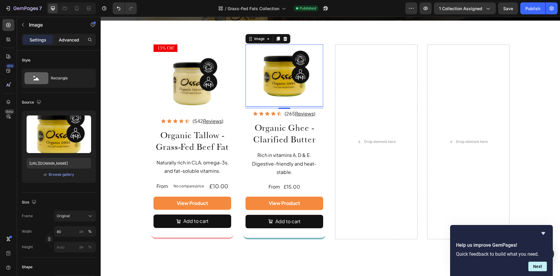
click at [70, 39] on p "Advanced" at bounding box center [69, 40] width 20 height 6
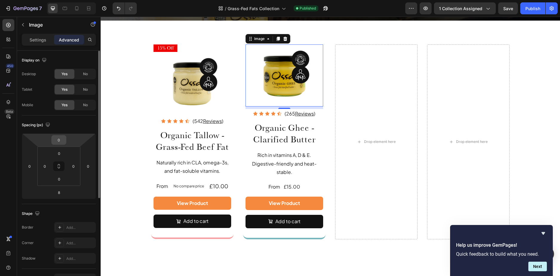
click at [60, 140] on input "0" at bounding box center [59, 140] width 12 height 9
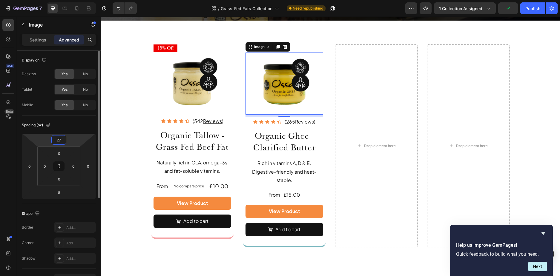
type input "26"
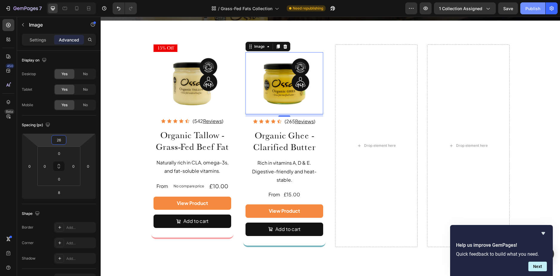
click at [533, 11] on div "Publish" at bounding box center [532, 8] width 15 height 6
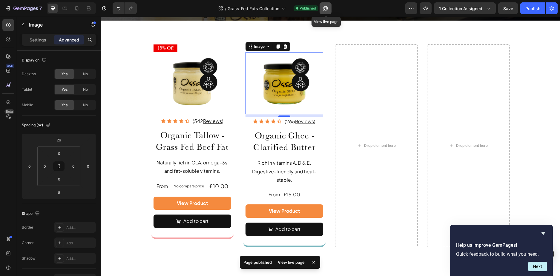
click at [324, 9] on icon "button" at bounding box center [326, 8] width 6 height 6
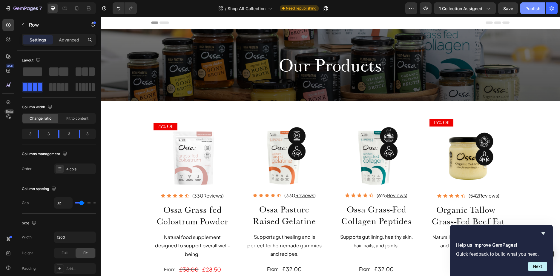
click at [535, 9] on div "Publish" at bounding box center [532, 8] width 15 height 6
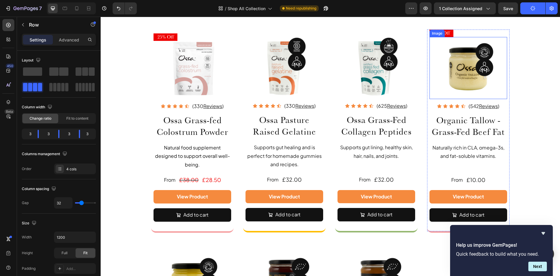
scroll to position [60, 0]
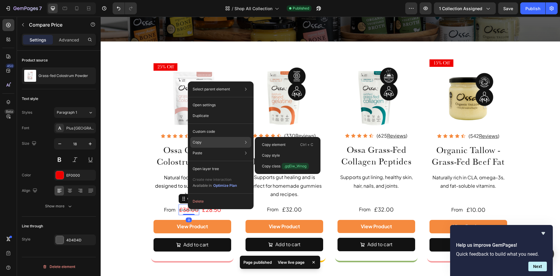
click at [212, 142] on div "Copy Copy element Ctrl + C Copy style Copy class .gqEiw_Wnog" at bounding box center [220, 142] width 61 height 11
click at [263, 141] on div "Copy element Ctrl + C" at bounding box center [287, 144] width 61 height 11
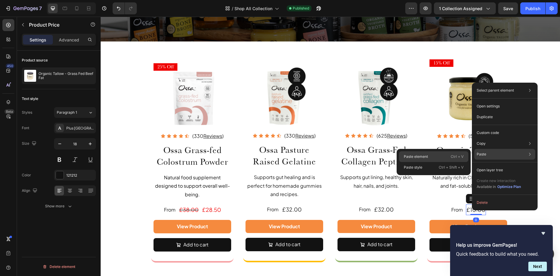
drag, startPoint x: 463, startPoint y: 157, endPoint x: 367, endPoint y: 146, distance: 96.2
click at [463, 157] on p "Ctrl + V" at bounding box center [457, 157] width 13 height 6
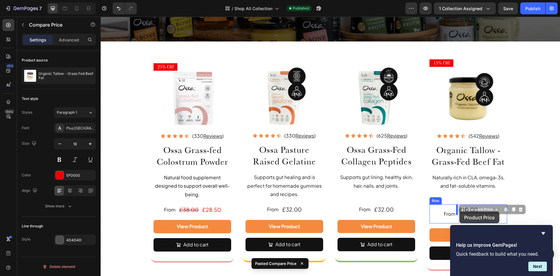
drag, startPoint x: 468, startPoint y: 219, endPoint x: 459, endPoint y: 212, distance: 11.4
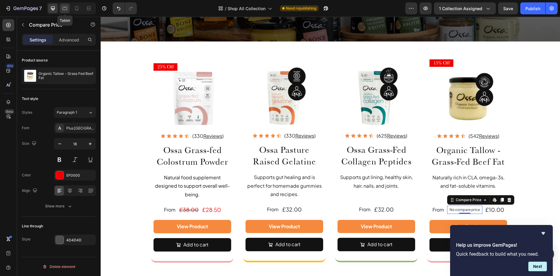
click at [64, 6] on icon at bounding box center [65, 8] width 6 height 6
type input "16"
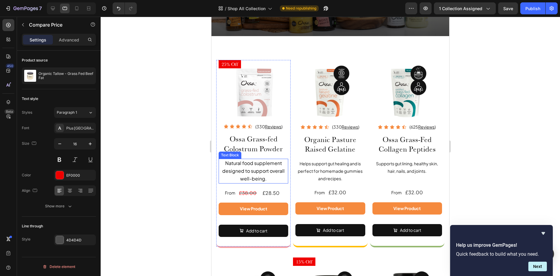
scroll to position [39, 0]
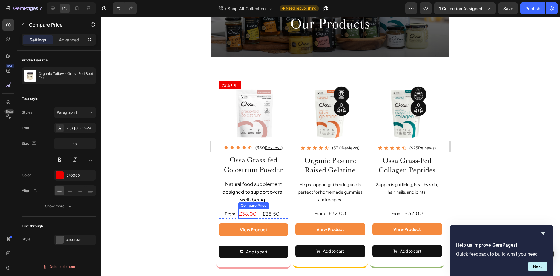
click at [248, 213] on div "£38.00" at bounding box center [247, 214] width 19 height 10
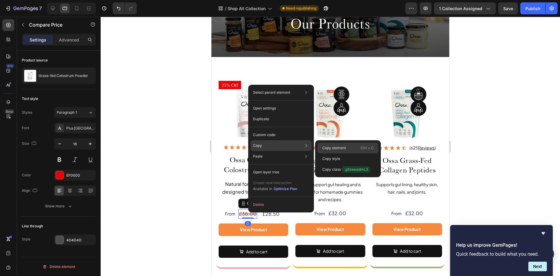
click at [330, 144] on div "Copy element Ctrl + C" at bounding box center [347, 148] width 61 height 11
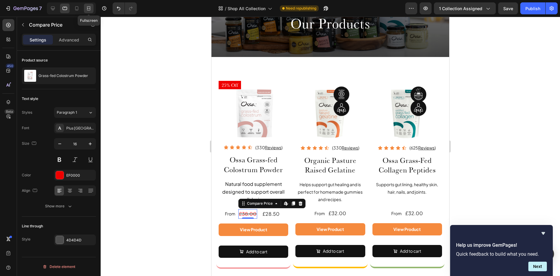
click at [90, 8] on icon at bounding box center [90, 7] width 2 height 1
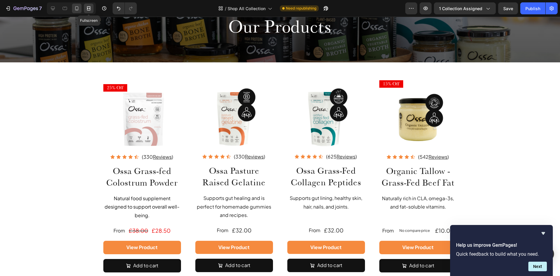
click at [77, 9] on icon at bounding box center [76, 9] width 1 height 1
type input "14"
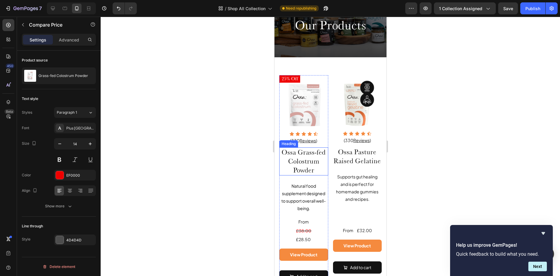
scroll to position [60, 0]
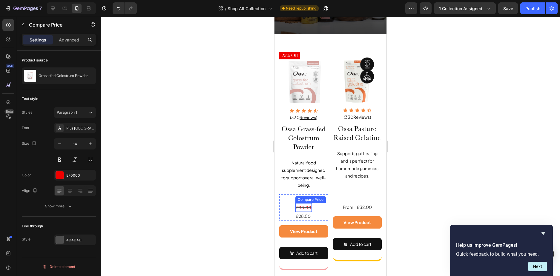
click at [303, 205] on div "£38.00" at bounding box center [303, 207] width 16 height 9
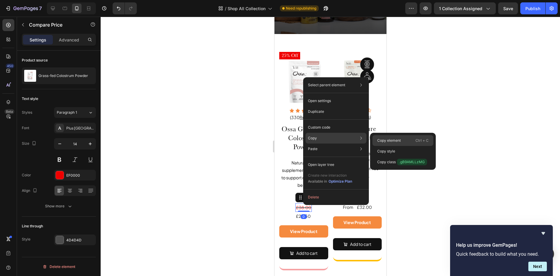
click at [389, 143] on div "Copy element Ctrl + C" at bounding box center [402, 140] width 61 height 11
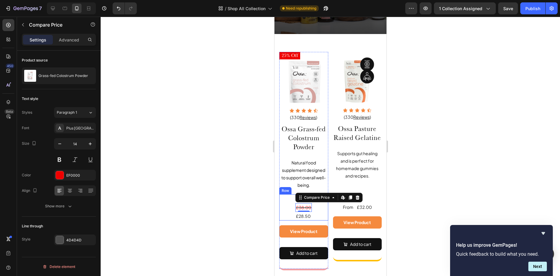
click at [246, 204] on div at bounding box center [330, 147] width 459 height 260
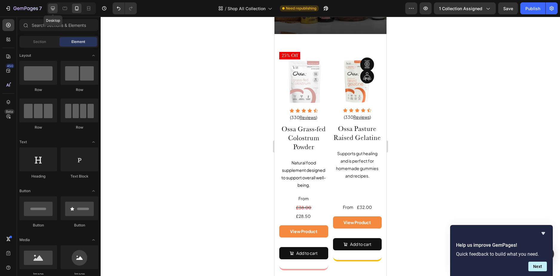
click at [55, 7] on icon at bounding box center [53, 8] width 6 height 6
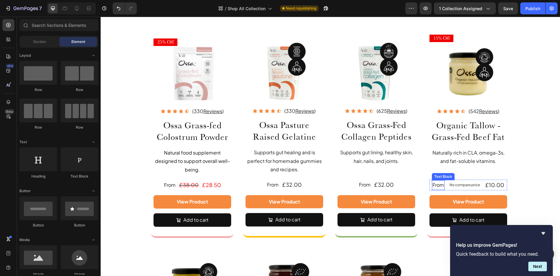
scroll to position [119, 0]
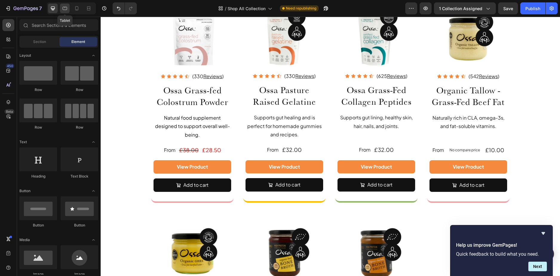
click at [66, 10] on icon at bounding box center [65, 8] width 4 height 3
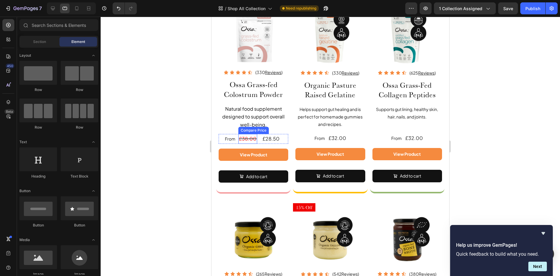
click at [246, 137] on div "£38.00" at bounding box center [247, 139] width 19 height 10
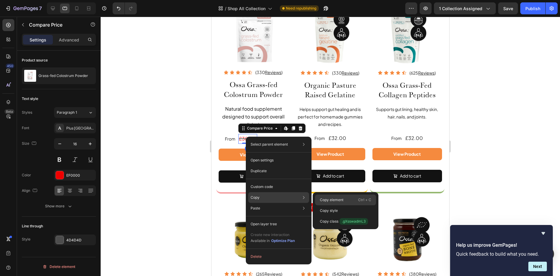
click at [321, 198] on p "Copy element" at bounding box center [332, 199] width 24 height 5
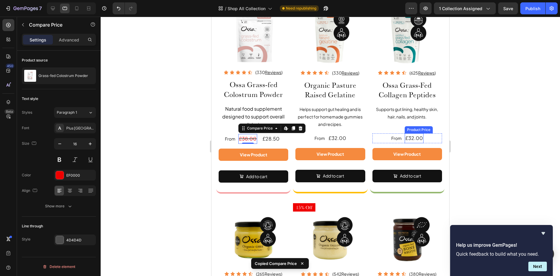
click at [407, 137] on div "£32.00" at bounding box center [414, 139] width 19 height 10
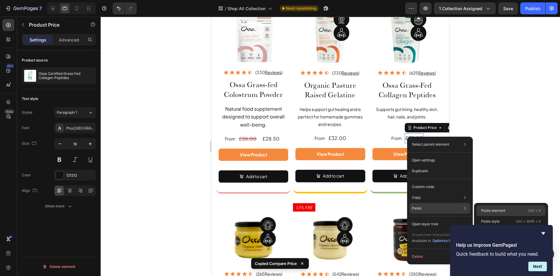
click at [488, 208] on p "Paste element" at bounding box center [493, 210] width 24 height 5
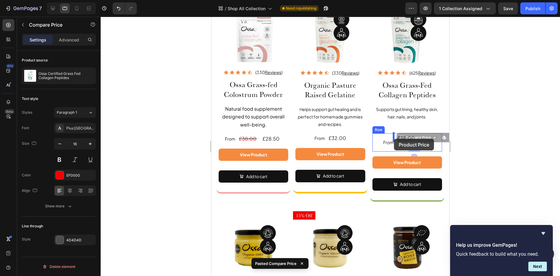
drag, startPoint x: 413, startPoint y: 146, endPoint x: 394, endPoint y: 139, distance: 20.0
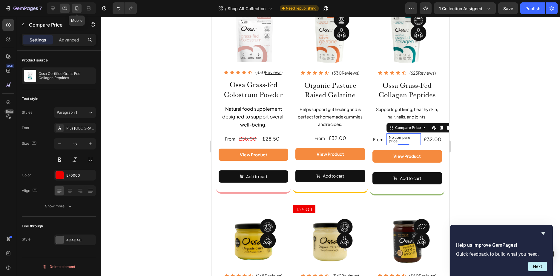
click at [75, 7] on icon at bounding box center [77, 8] width 6 height 6
type input "14"
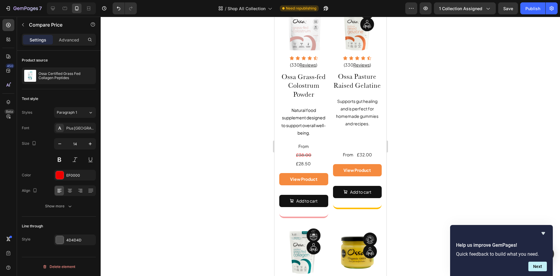
scroll to position [99, 0]
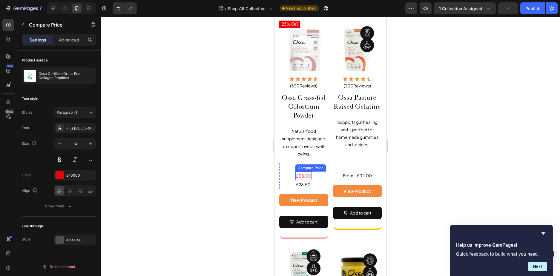
click at [305, 172] on div "£38.00" at bounding box center [303, 176] width 16 height 9
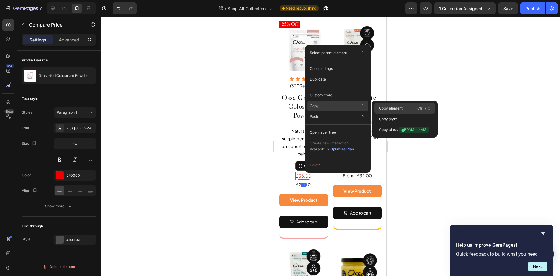
click at [390, 105] on div "Copy element Ctrl + C" at bounding box center [404, 108] width 61 height 11
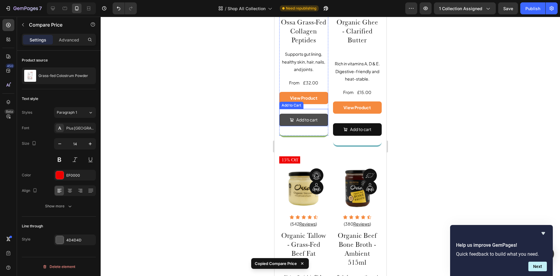
scroll to position [487, 0]
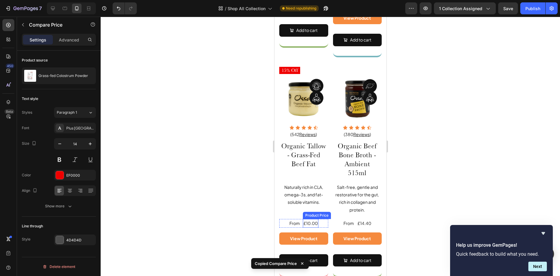
click at [305, 219] on div "£10.00" at bounding box center [311, 223] width 16 height 9
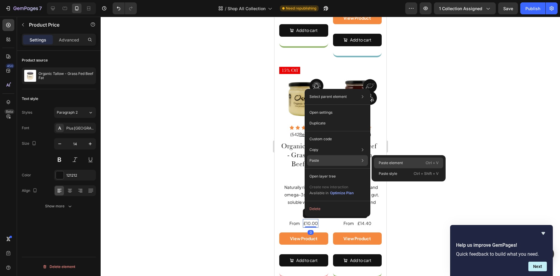
click at [388, 162] on p "Paste element" at bounding box center [391, 162] width 24 height 5
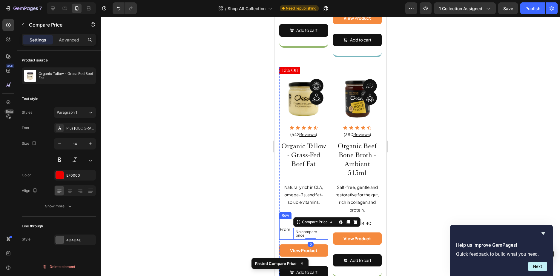
click at [281, 231] on div "From Text Block" at bounding box center [285, 229] width 12 height 21
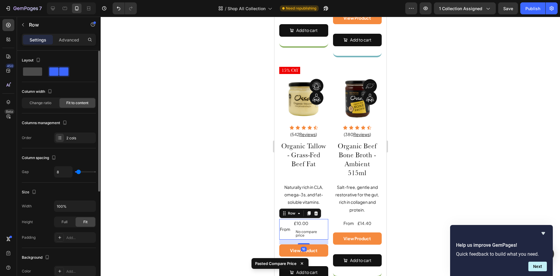
click at [41, 73] on span at bounding box center [32, 71] width 19 height 8
type input "0"
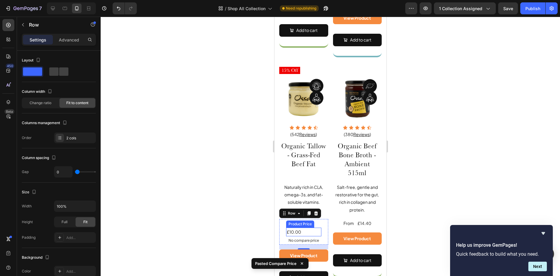
click at [299, 228] on div "£10.00" at bounding box center [303, 232] width 35 height 9
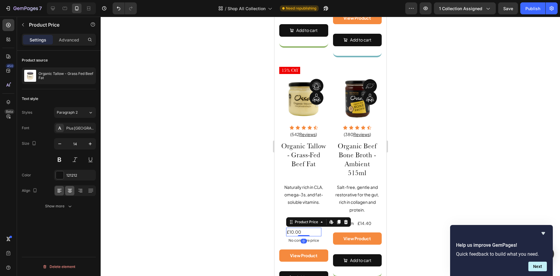
click at [72, 191] on icon at bounding box center [70, 191] width 6 height 6
click at [311, 239] on p "No compare price" at bounding box center [303, 241] width 30 height 4
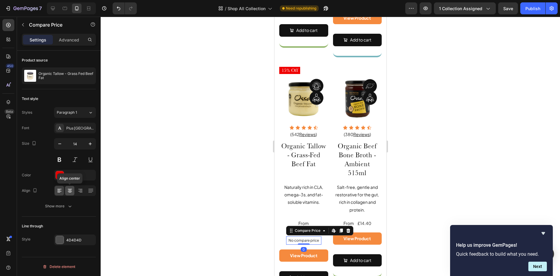
click at [67, 192] on icon at bounding box center [70, 191] width 6 height 6
click at [532, 11] on div "Publish" at bounding box center [532, 8] width 15 height 6
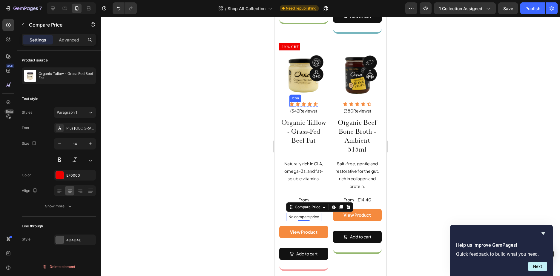
scroll to position [517, 0]
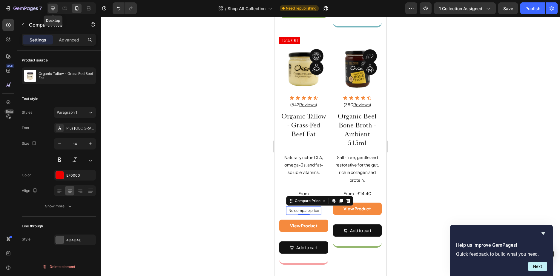
click at [54, 7] on icon at bounding box center [53, 8] width 6 height 6
type input "18"
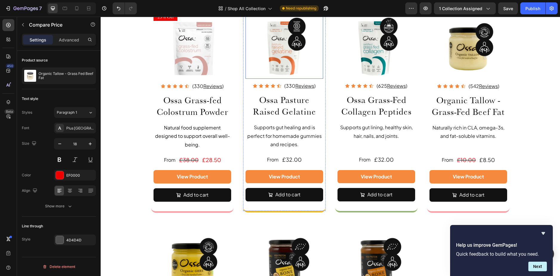
scroll to position [119, 0]
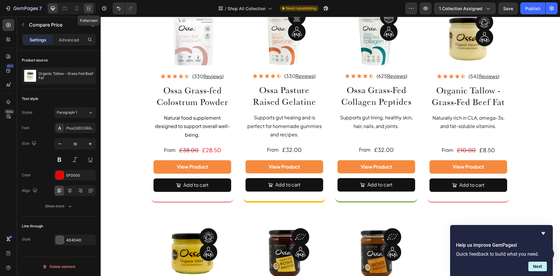
click at [89, 10] on icon at bounding box center [89, 8] width 6 height 6
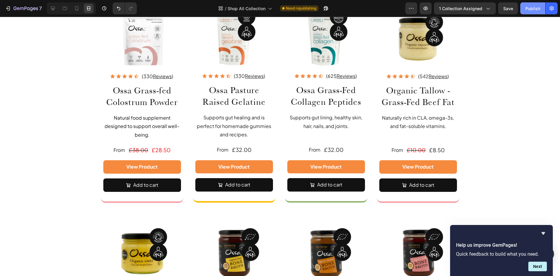
click at [522, 7] on button "Publish" at bounding box center [532, 8] width 25 height 12
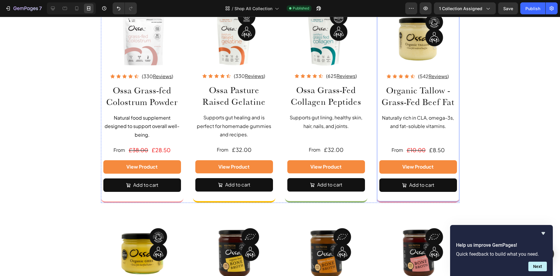
scroll to position [60, 0]
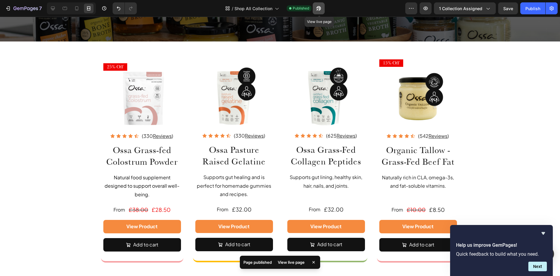
click at [323, 7] on button "button" at bounding box center [319, 8] width 12 height 12
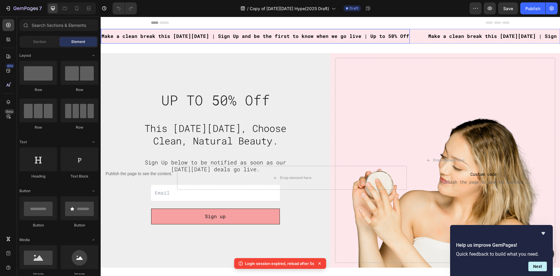
click at [379, 37] on span "Make a clean break this [DATE][DATE] | Sign Up and be the first to know when we…" at bounding box center [256, 36] width 308 height 6
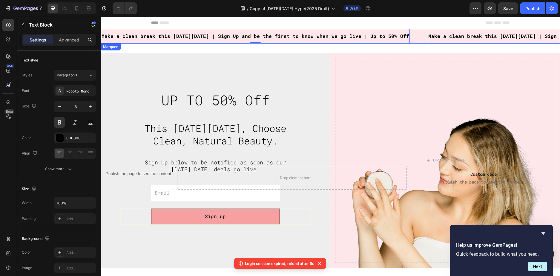
click at [403, 35] on div "Make a clean break this [DATE][DATE] | Sign Up and be the first to know when we…" at bounding box center [264, 36] width 327 height 15
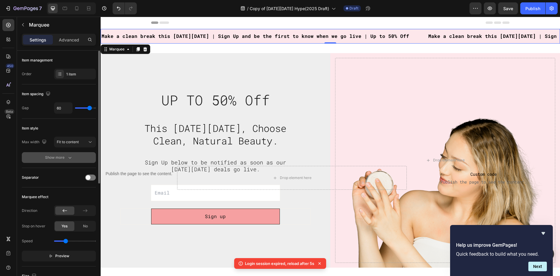
click at [69, 157] on icon "button" at bounding box center [70, 158] width 6 height 6
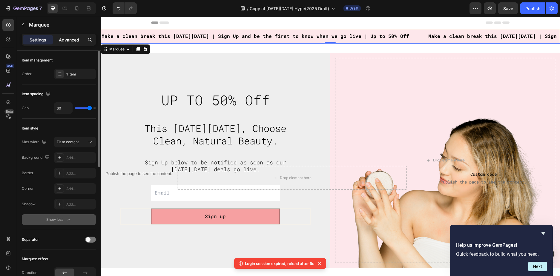
click at [73, 41] on p "Advanced" at bounding box center [69, 40] width 20 height 6
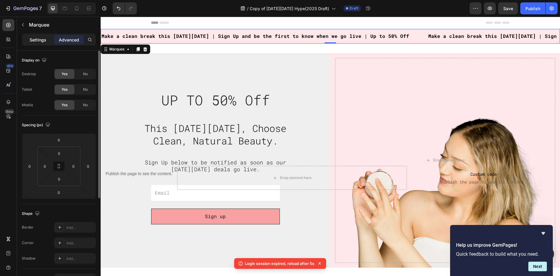
click at [31, 37] on p "Settings" at bounding box center [38, 40] width 17 height 6
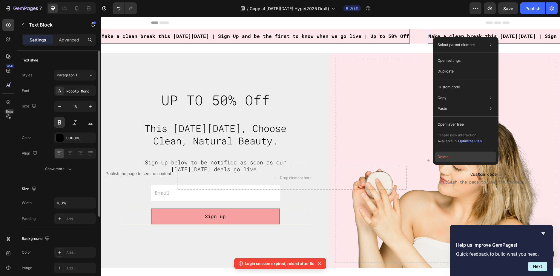
click at [460, 159] on button "Delete" at bounding box center [465, 157] width 61 height 11
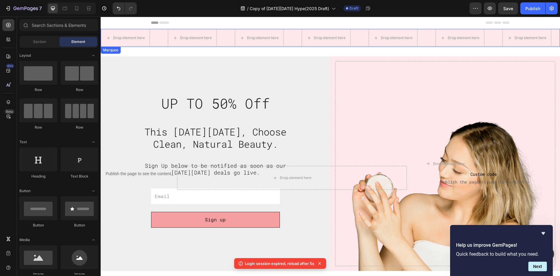
click at [223, 41] on div "Drop element here" at bounding box center [201, 38] width 67 height 18
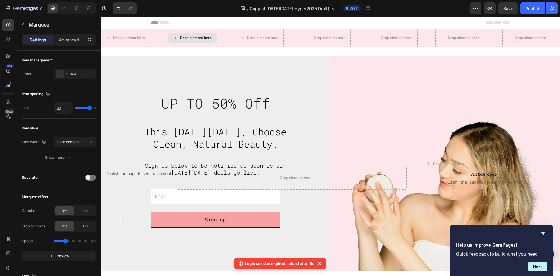
click at [197, 38] on div "Drop element here" at bounding box center [196, 38] width 32 height 5
click at [159, 41] on div "Drop element here" at bounding box center [134, 38] width 67 height 18
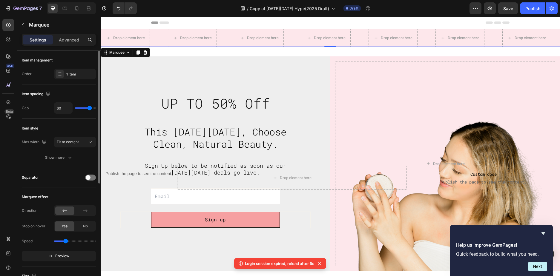
type input "47"
type input "35"
type input "33"
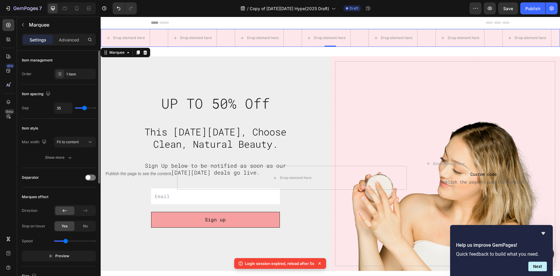
type input "33"
type input "31"
type input "29"
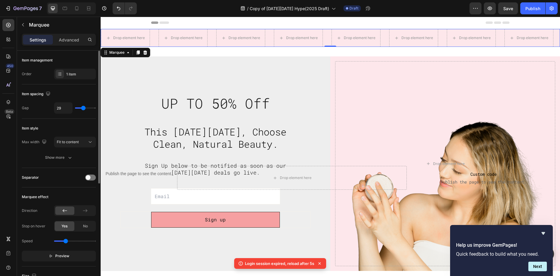
type input "28"
type input "25"
type input "24"
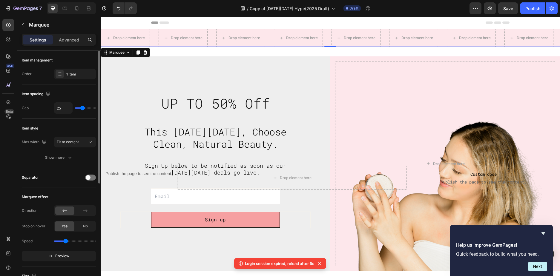
type input "24"
type input "22"
type input "20"
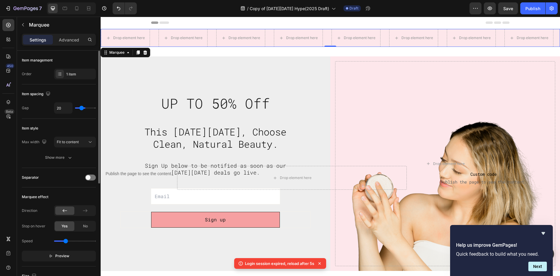
type input "18"
type input "17"
type input "14"
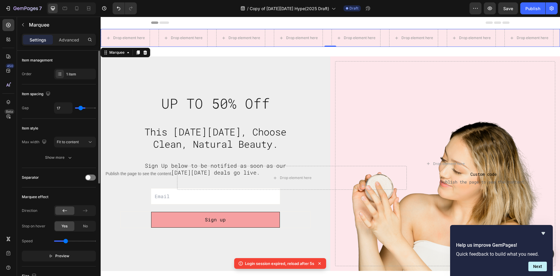
type input "14"
type input "13"
type input "12"
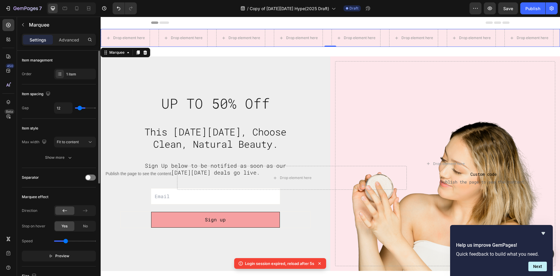
type input "9"
type input "7"
type input "5"
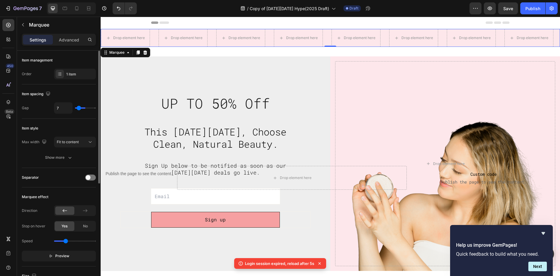
type input "5"
type input "2"
type input "1"
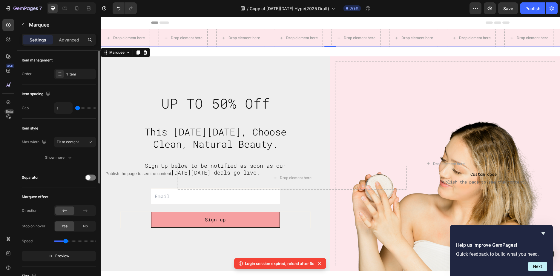
type input "0"
drag, startPoint x: 89, startPoint y: 107, endPoint x: 72, endPoint y: 109, distance: 16.9
type input "0"
click at [75, 109] on input "range" at bounding box center [85, 108] width 21 height 1
click at [69, 73] on div "1 item" at bounding box center [80, 74] width 28 height 5
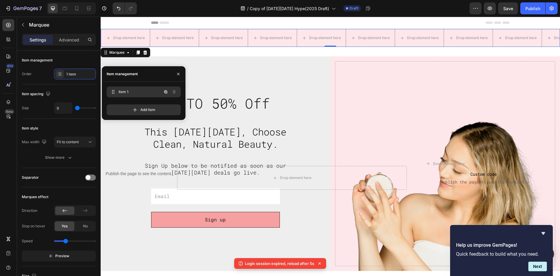
click at [140, 94] on span "Item 1" at bounding box center [136, 91] width 34 height 5
click at [189, 46] on div "Drop element here" at bounding box center [174, 38] width 49 height 18
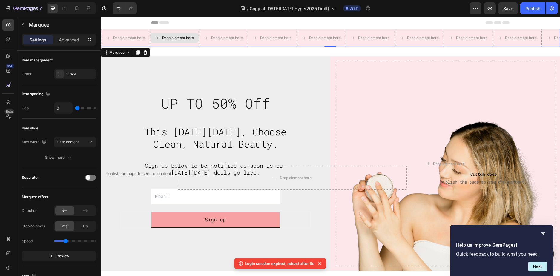
type input "60"
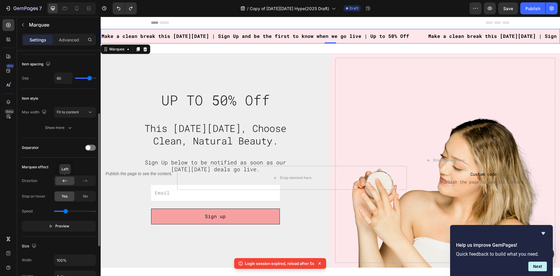
scroll to position [60, 0]
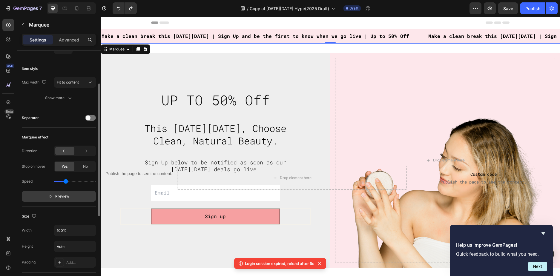
click at [51, 197] on icon "button" at bounding box center [51, 196] width 4 height 4
click at [51, 197] on icon "button" at bounding box center [52, 196] width 4 height 4
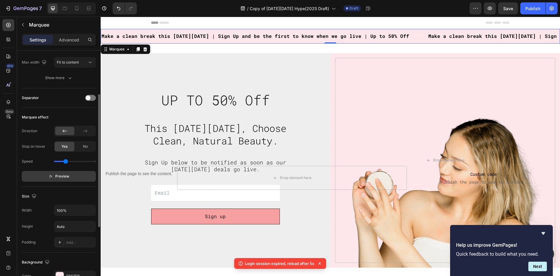
scroll to position [0, 0]
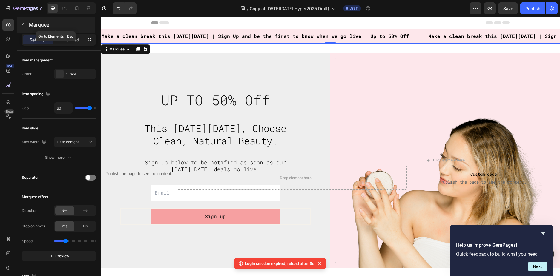
click at [26, 27] on button "button" at bounding box center [23, 25] width 10 height 10
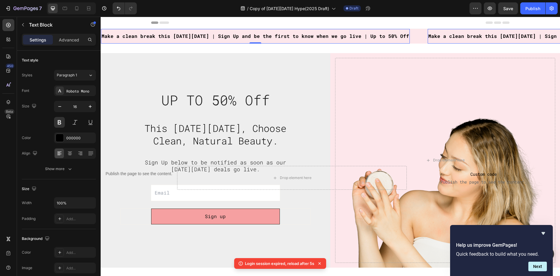
click at [157, 37] on span "Make a clean break this [DATE][DATE] | Sign Up and be the first to know when we…" at bounding box center [253, 36] width 308 height 6
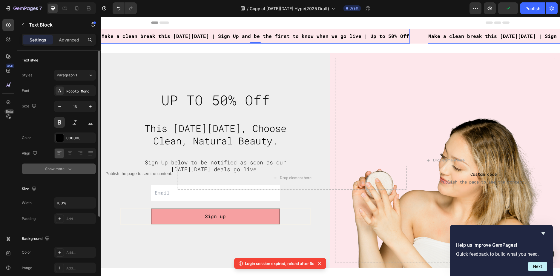
click at [55, 173] on button "Show more" at bounding box center [59, 169] width 74 height 11
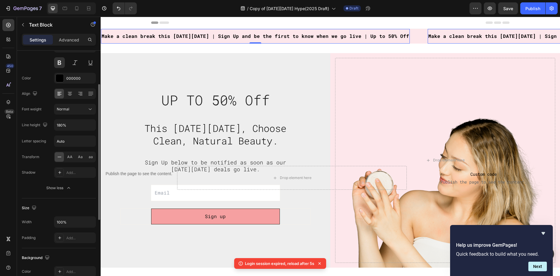
scroll to position [119, 0]
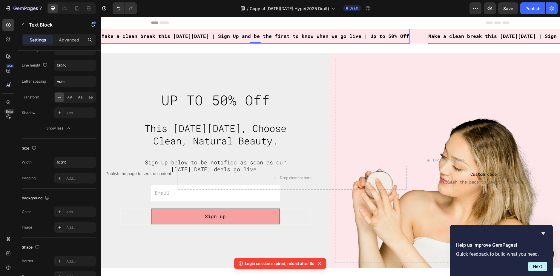
click at [140, 30] on div "Make a clean break this [DATE][DATE] | Sign Up and be the first to know when we…" at bounding box center [249, 36] width 309 height 15
click at [143, 38] on span "Make a clean break this [DATE][DATE] | Sign Up and be the first to know when we…" at bounding box center [253, 36] width 308 height 6
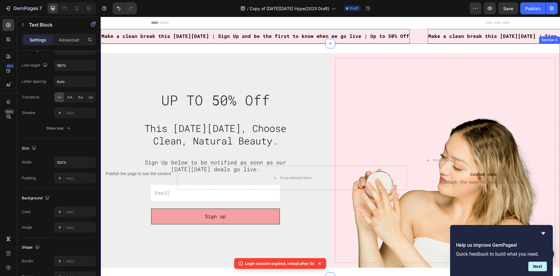
click at [159, 49] on div "Drop element here Row UP TO 50% Off Heading This [DATE][DATE], Choose Clean, Na…" at bounding box center [330, 161] width 459 height 234
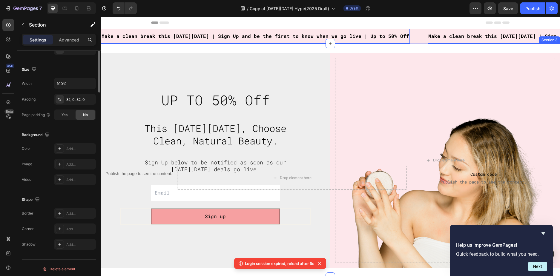
scroll to position [0, 0]
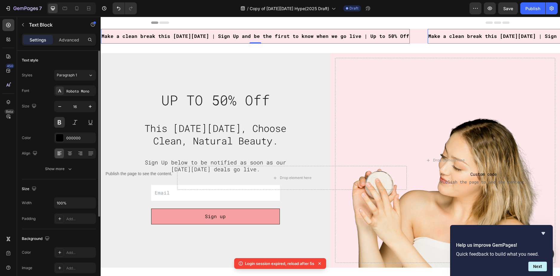
click at [163, 39] on p "Make a clean break this [DATE][DATE] | Sign Up and be the first to know when we…" at bounding box center [249, 36] width 308 height 9
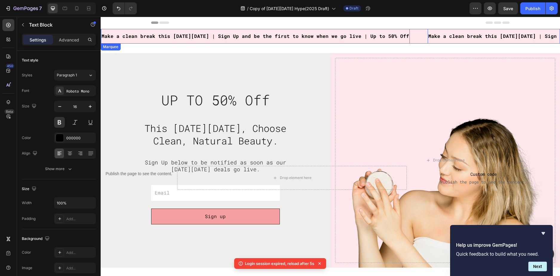
click at [412, 36] on div "Make a clean break this [DATE][DATE] | Sign Up and be the first to know when we…" at bounding box center [261, 36] width 327 height 15
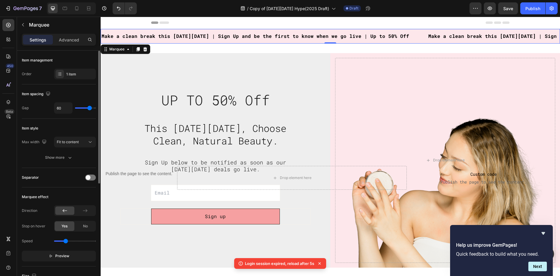
type input "13"
type input "10"
type input "6"
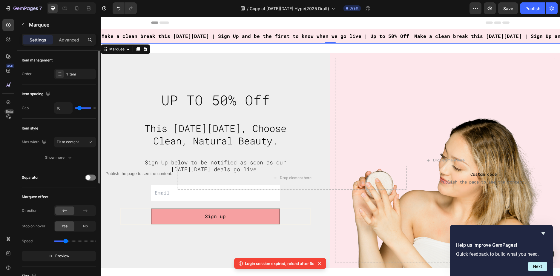
type input "6"
type input "5"
type input "2"
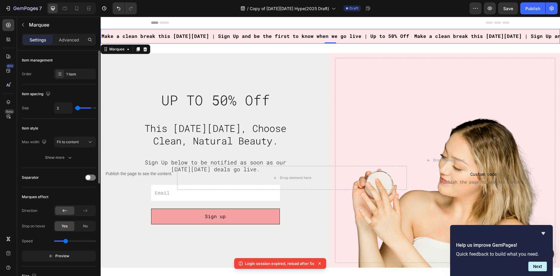
type input "1"
type input "0"
type input "7"
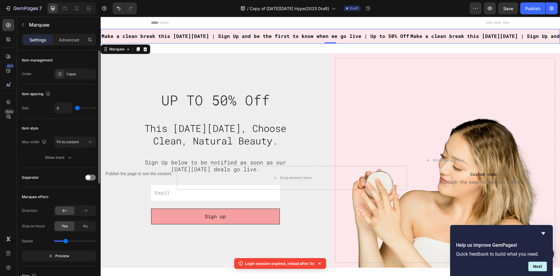
type input "7"
type input "16"
type input "55"
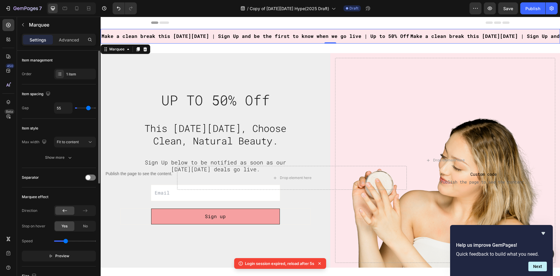
type input "80"
drag, startPoint x: 88, startPoint y: 107, endPoint x: 114, endPoint y: 109, distance: 26.1
type input "80"
click at [96, 109] on input "range" at bounding box center [85, 108] width 21 height 1
drag, startPoint x: 83, startPoint y: 107, endPoint x: 78, endPoint y: 109, distance: 5.7
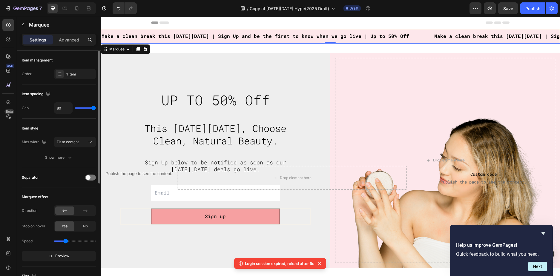
click at [78, 109] on div "80" at bounding box center [75, 107] width 42 height 11
type input "70"
type input "68"
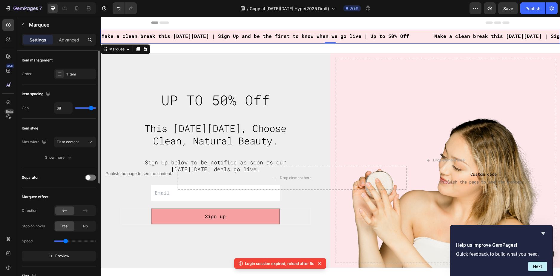
type input "67"
type input "66"
type input "63"
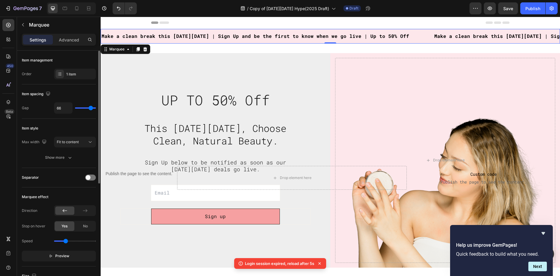
type input "63"
type input "62"
type input "60"
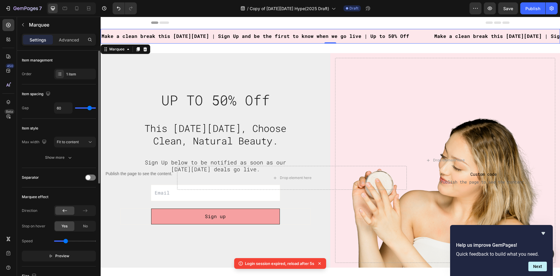
type input "58"
type input "56"
type input "55"
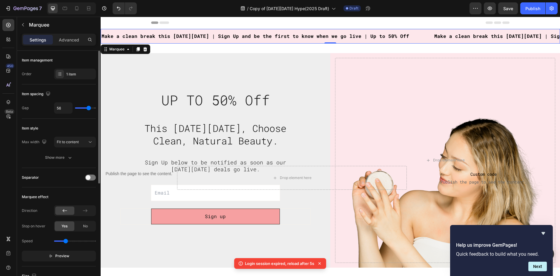
type input "55"
type input "54"
type input "52"
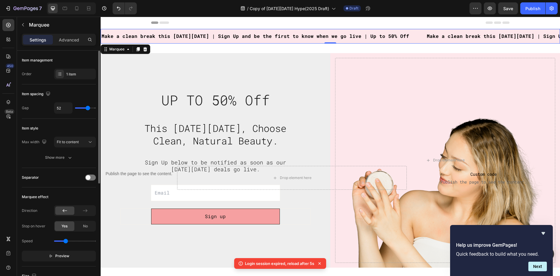
type input "51"
type input "49"
type input "48"
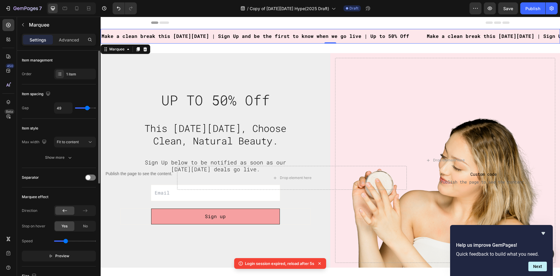
type input "48"
type input "47"
type input "45"
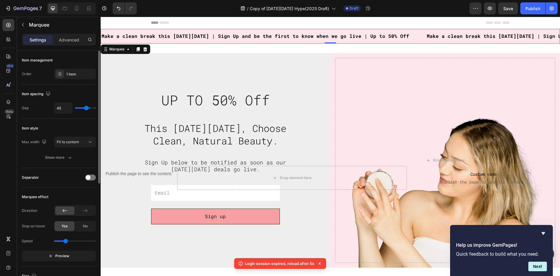
type input "44"
type input "43"
type input "41"
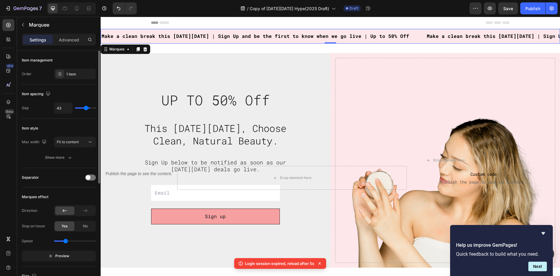
type input "41"
type input "40"
type input "39"
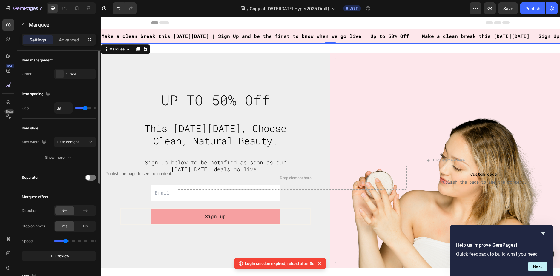
type input "37"
type input "39"
type input "41"
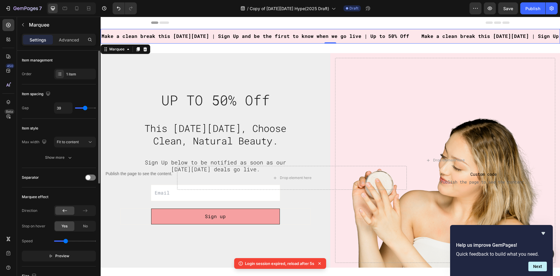
type input "41"
type input "43"
type input "44"
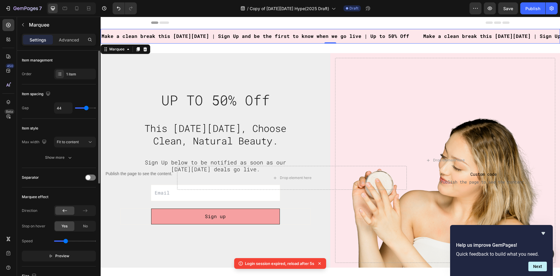
type input "45"
type input "47"
type input "48"
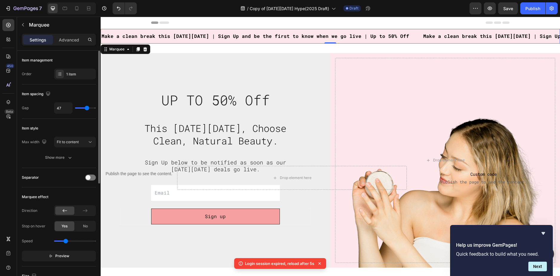
type input "48"
type input "49"
type input "51"
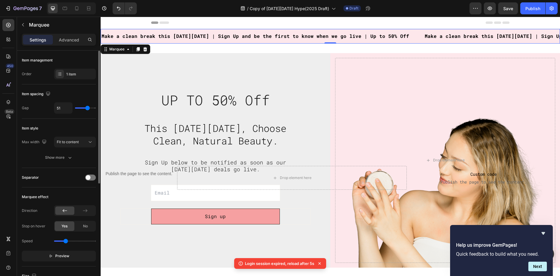
type input "52"
type input "54"
type input "55"
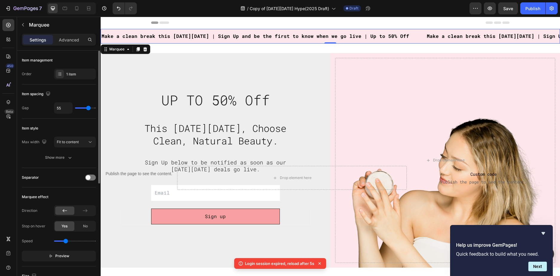
drag, startPoint x: 92, startPoint y: 108, endPoint x: 89, endPoint y: 110, distance: 3.6
type input "55"
click at [89, 109] on input "range" at bounding box center [85, 108] width 21 height 1
click at [214, 101] on span "UP TO 50% Off" at bounding box center [215, 100] width 109 height 18
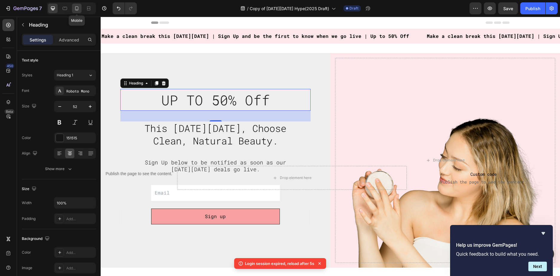
click at [78, 7] on icon at bounding box center [76, 8] width 3 height 4
type input "46"
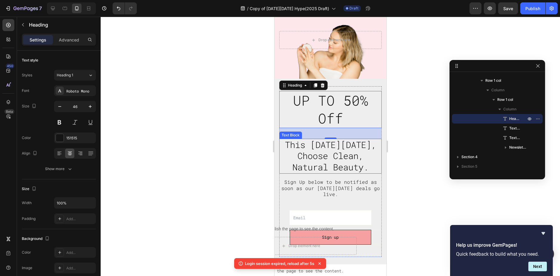
scroll to position [45, 0]
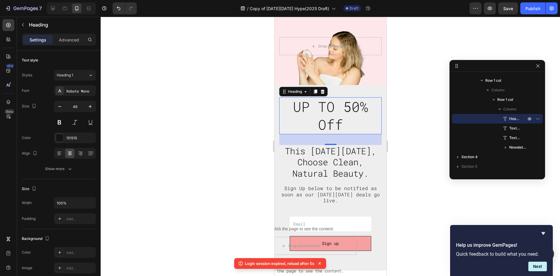
click at [401, 136] on div at bounding box center [330, 147] width 459 height 260
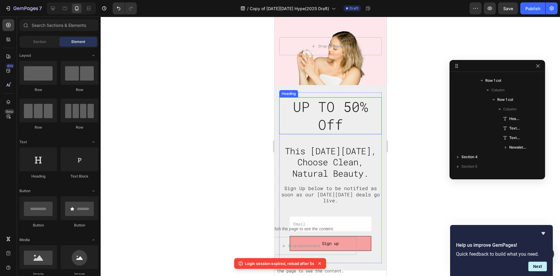
click at [322, 119] on span "UP TO 50% Off" at bounding box center [330, 116] width 75 height 36
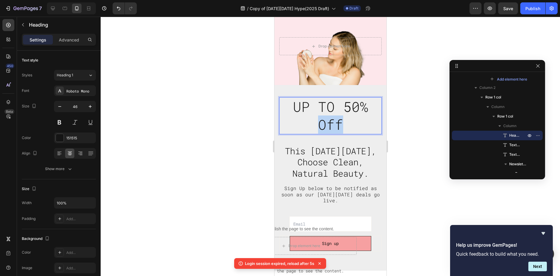
click at [320, 122] on span "UP TO 50% Off" at bounding box center [330, 116] width 75 height 36
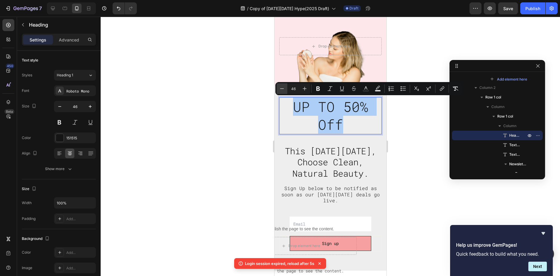
click at [280, 85] on button "Minus" at bounding box center [282, 88] width 11 height 11
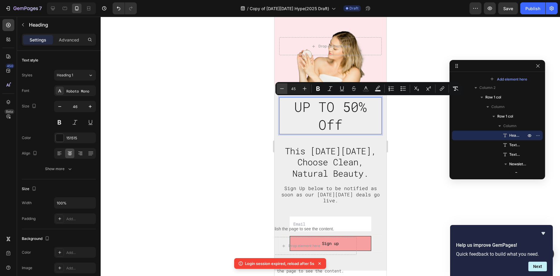
click at [280, 85] on button "Minus" at bounding box center [282, 88] width 11 height 11
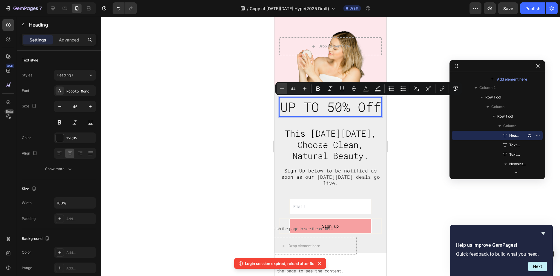
click at [280, 85] on button "Minus" at bounding box center [282, 88] width 11 height 11
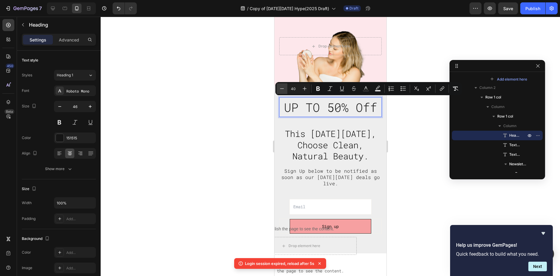
type input "39"
click at [236, 118] on div at bounding box center [330, 147] width 459 height 260
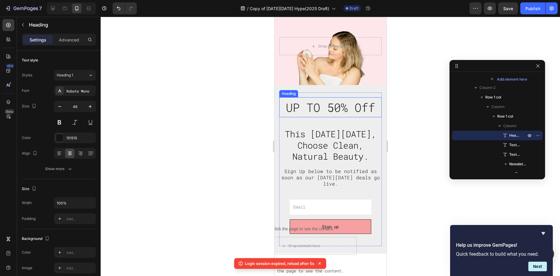
click at [323, 113] on span "UP TO 50% Off" at bounding box center [330, 108] width 89 height 16
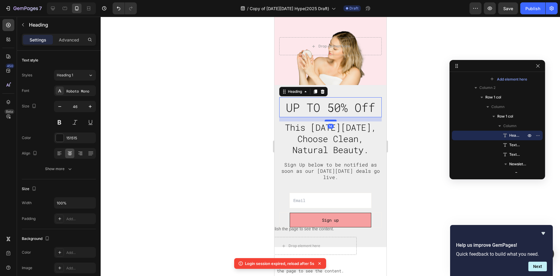
drag, startPoint x: 326, startPoint y: 127, endPoint x: 661, endPoint y: 128, distance: 334.5
click at [326, 121] on div at bounding box center [330, 121] width 12 height 2
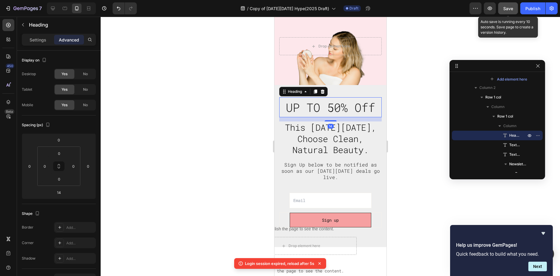
click at [508, 8] on span "Save" at bounding box center [508, 8] width 10 height 5
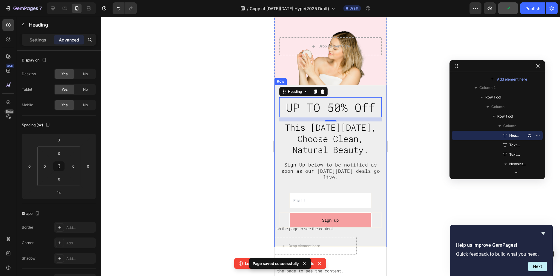
click at [248, 109] on div at bounding box center [330, 147] width 459 height 260
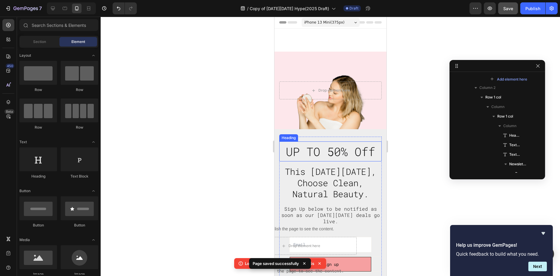
scroll to position [0, 0]
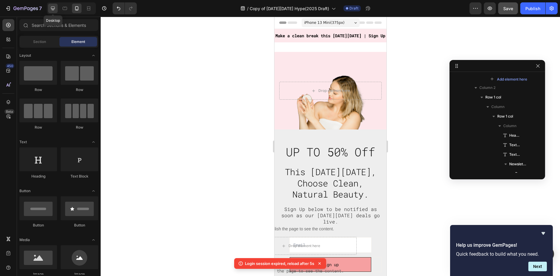
click at [53, 9] on icon at bounding box center [53, 9] width 4 height 4
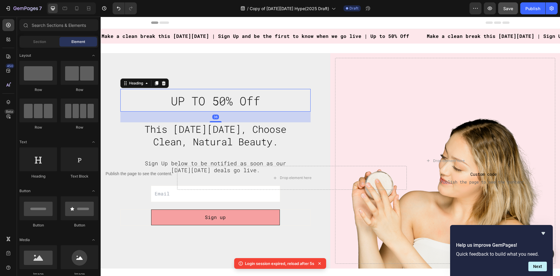
click at [225, 101] on span "UP TO 50% Off" at bounding box center [215, 101] width 89 height 16
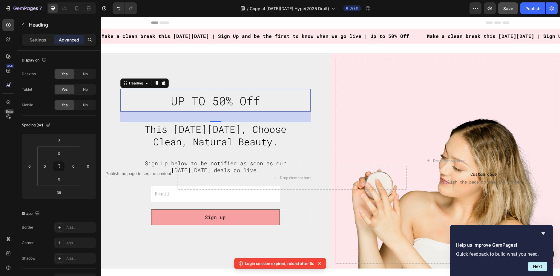
click at [41, 46] on div "Settings Advanced" at bounding box center [59, 42] width 84 height 17
click at [39, 40] on p "Settings" at bounding box center [38, 40] width 17 height 6
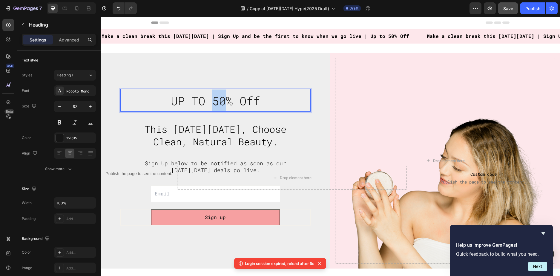
click at [208, 103] on span "UP TO 50% Off" at bounding box center [215, 101] width 89 height 16
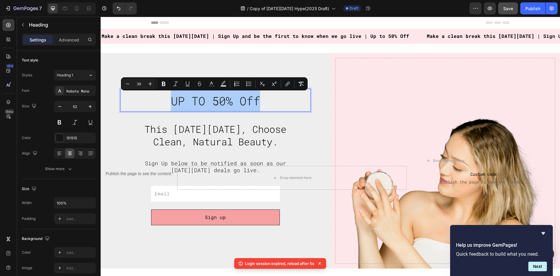
click at [139, 84] on input "39" at bounding box center [139, 83] width 12 height 7
click at [140, 83] on input "39" at bounding box center [139, 83] width 12 height 7
type input "52"
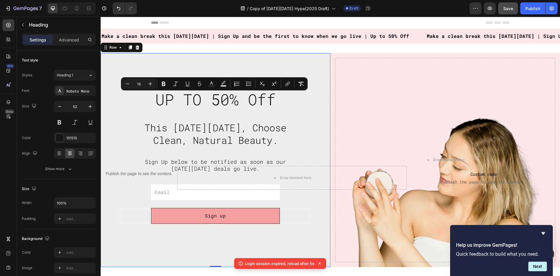
click at [124, 64] on div "⁠⁠⁠⁠⁠⁠⁠ UP TO 50% Off Heading This [DATE][DATE], Choose Clean, Natural Beauty. …" at bounding box center [216, 160] width 230 height 214
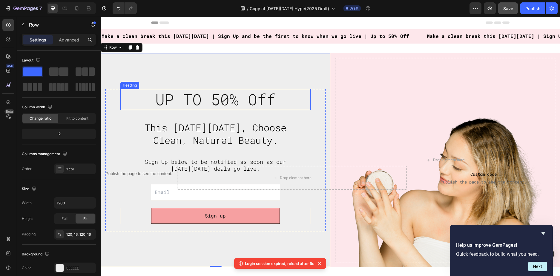
click at [189, 99] on span "UP TO 50% Off" at bounding box center [215, 99] width 120 height 20
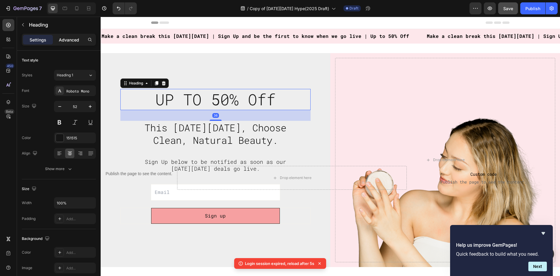
click at [72, 38] on p "Advanced" at bounding box center [69, 40] width 20 height 6
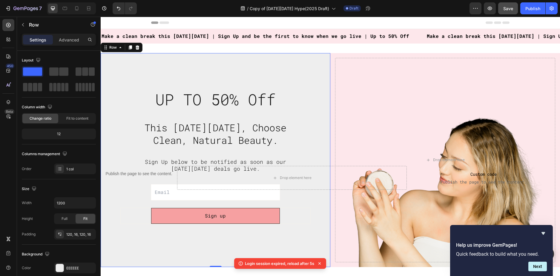
drag, startPoint x: 169, startPoint y: 100, endPoint x: 104, endPoint y: 139, distance: 76.1
click at [104, 139] on div "⁠⁠⁠⁠⁠⁠⁠ UP TO 50% Off Heading This [DATE][DATE], Choose Clean, Natural Beauty. …" at bounding box center [216, 160] width 230 height 214
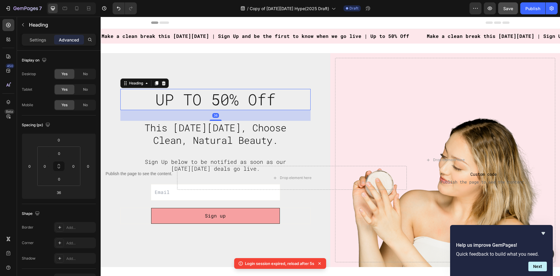
click at [159, 100] on span "UP TO 50% Off" at bounding box center [215, 99] width 120 height 20
click at [82, 102] on div "No" at bounding box center [86, 105] width 20 height 10
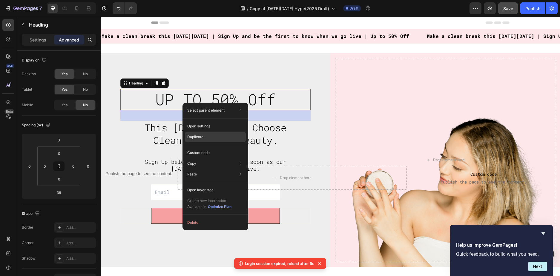
click at [194, 138] on p "Duplicate" at bounding box center [195, 136] width 16 height 5
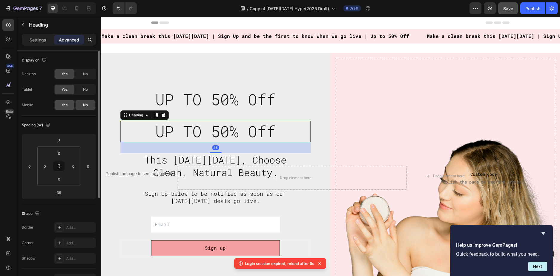
click at [65, 104] on span "Yes" at bounding box center [65, 104] width 6 height 5
click at [81, 74] on div "No" at bounding box center [86, 74] width 20 height 10
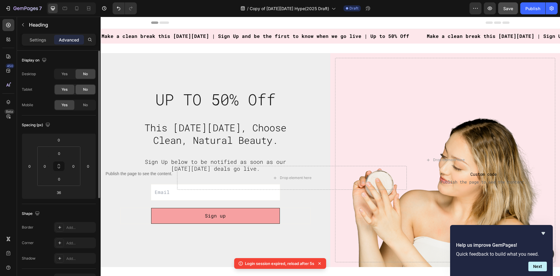
click at [83, 87] on span "No" at bounding box center [85, 89] width 5 height 5
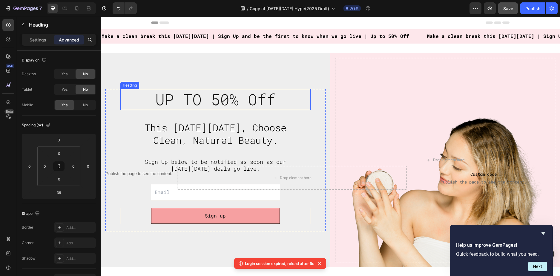
click at [212, 105] on span "UP TO 50% Off" at bounding box center [215, 99] width 120 height 20
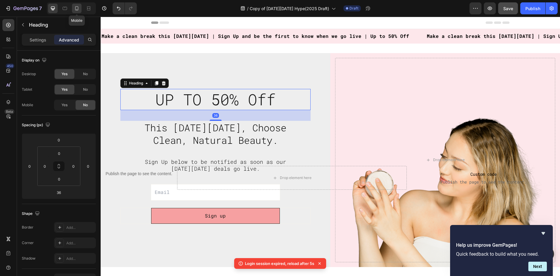
click at [79, 9] on icon at bounding box center [77, 8] width 6 height 6
type input "14"
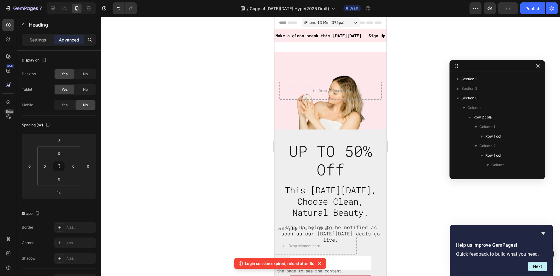
scroll to position [75, 0]
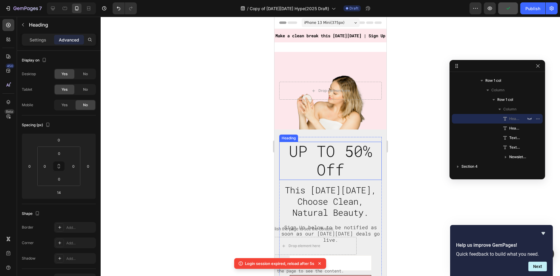
click at [328, 162] on span "UP TO 50% Off" at bounding box center [330, 160] width 83 height 39
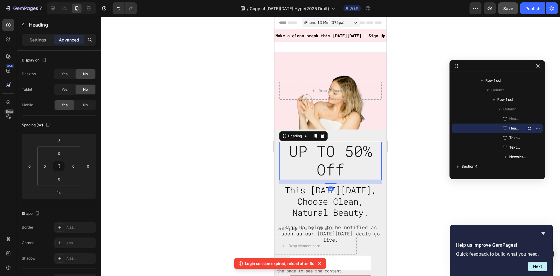
click at [23, 36] on div "Settings Advanced" at bounding box center [59, 40] width 74 height 12
click at [34, 38] on p "Settings" at bounding box center [38, 40] width 17 height 6
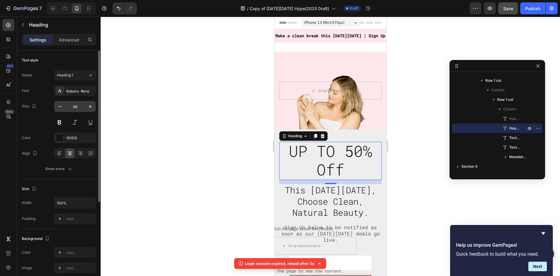
click at [77, 106] on input "46" at bounding box center [75, 106] width 20 height 11
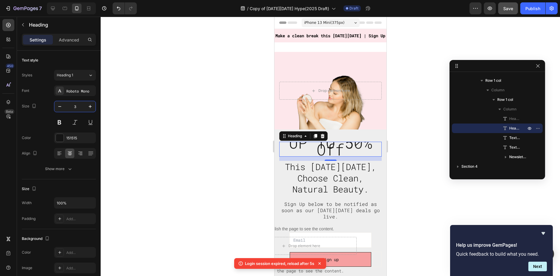
type input "3"
click at [193, 144] on div at bounding box center [330, 147] width 459 height 260
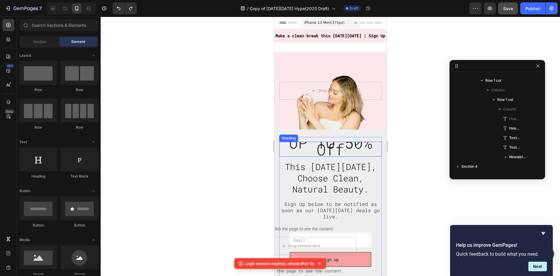
click at [313, 148] on span "UP TO 50% Off" at bounding box center [330, 146] width 83 height 27
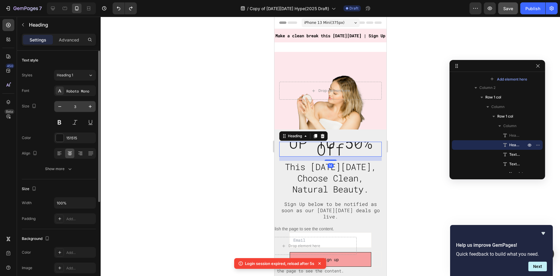
click at [75, 105] on input "3" at bounding box center [75, 106] width 20 height 11
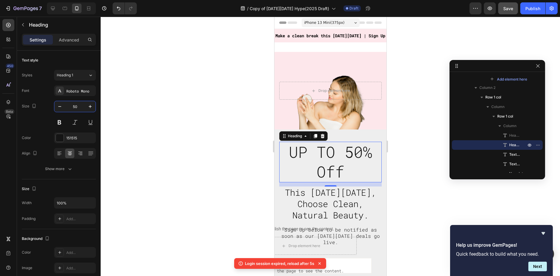
type input "5"
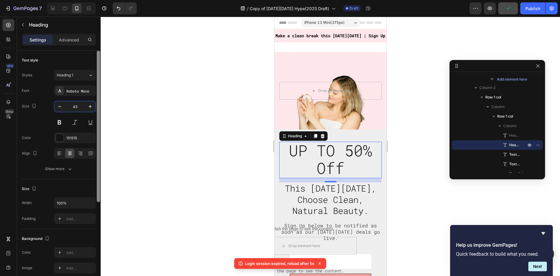
type input "4"
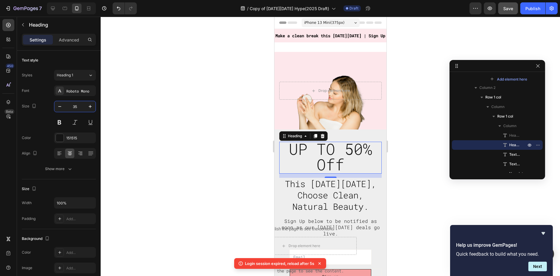
type input "35"
click at [310, 151] on span "UP TO 50% Off" at bounding box center [330, 157] width 83 height 36
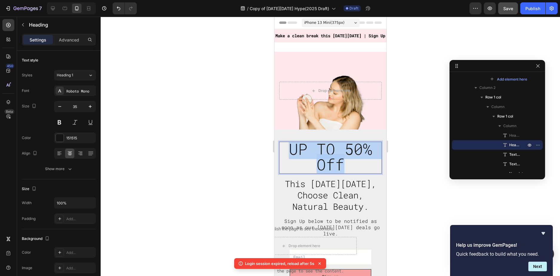
click at [310, 151] on span "UP TO 50% Off" at bounding box center [330, 157] width 83 height 36
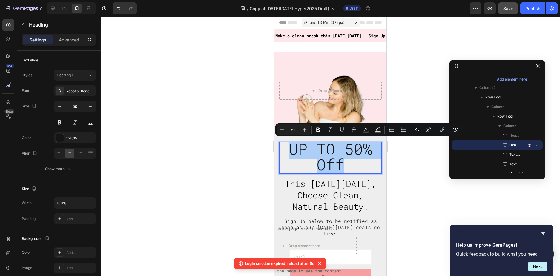
click at [293, 131] on input "52" at bounding box center [293, 129] width 12 height 7
type input "35"
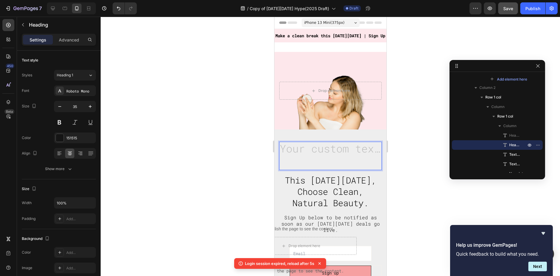
click at [246, 157] on div at bounding box center [330, 147] width 459 height 260
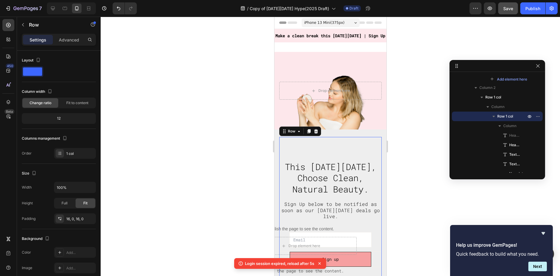
click at [306, 157] on div "⁠⁠⁠⁠⁠⁠⁠ UP TO 50% Off Heading Heading This [DATE][DATE], Choose Clean, Natural …" at bounding box center [330, 208] width 102 height 132
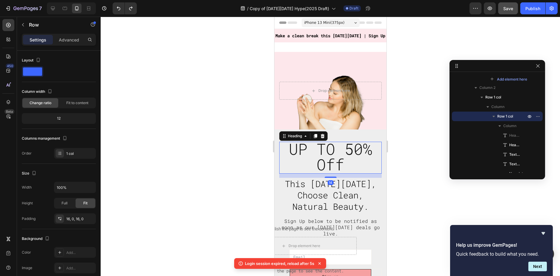
click at [330, 162] on span "UP TO 50% Off" at bounding box center [330, 157] width 83 height 36
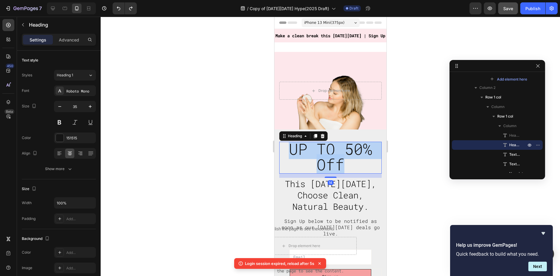
click at [330, 162] on span "UP TO 50% Off" at bounding box center [330, 157] width 83 height 36
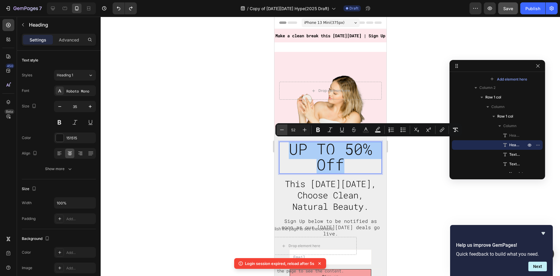
click at [284, 129] on icon "Editor contextual toolbar" at bounding box center [282, 130] width 6 height 6
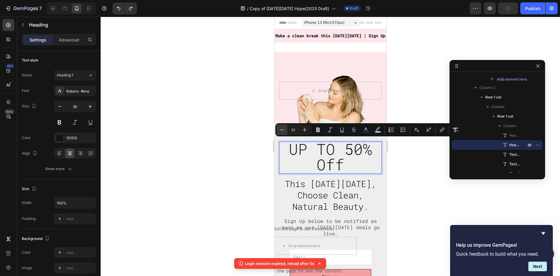
click at [284, 129] on icon "Editor contextual toolbar" at bounding box center [282, 130] width 6 height 6
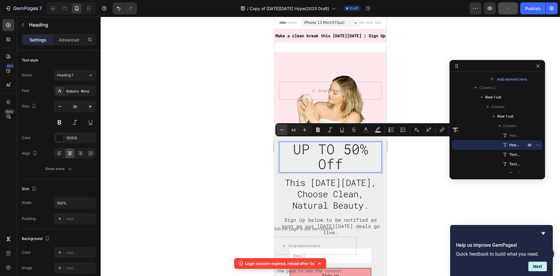
click at [284, 129] on icon "Editor contextual toolbar" at bounding box center [282, 130] width 6 height 6
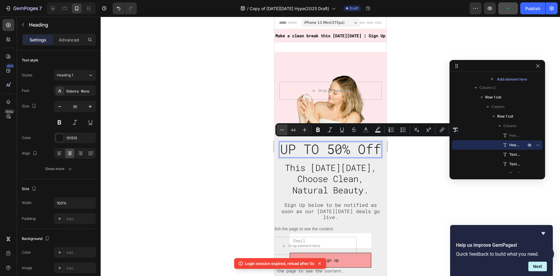
click at [284, 129] on icon "Editor contextual toolbar" at bounding box center [282, 130] width 6 height 6
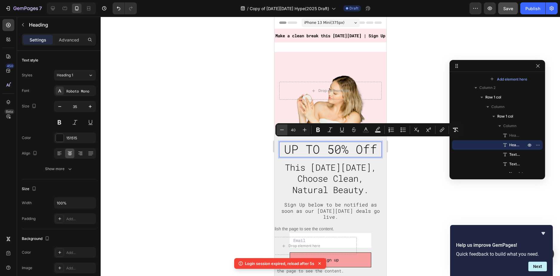
type input "39"
click at [180, 75] on div at bounding box center [330, 147] width 459 height 260
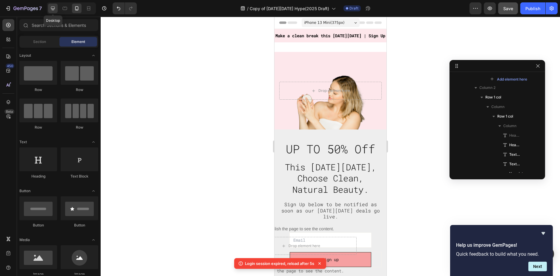
click at [51, 8] on icon at bounding box center [53, 9] width 4 height 4
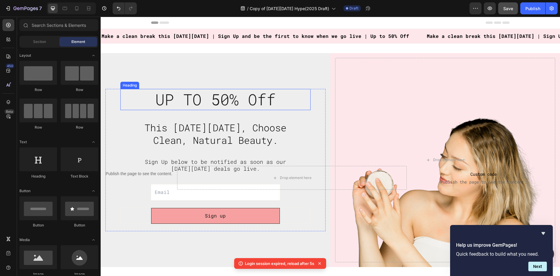
click at [221, 95] on span "UP TO 50% Off" at bounding box center [215, 99] width 120 height 20
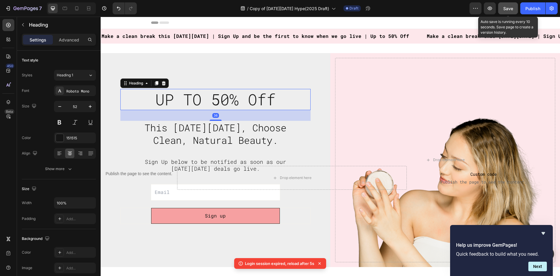
click at [505, 7] on span "Save" at bounding box center [508, 8] width 10 height 5
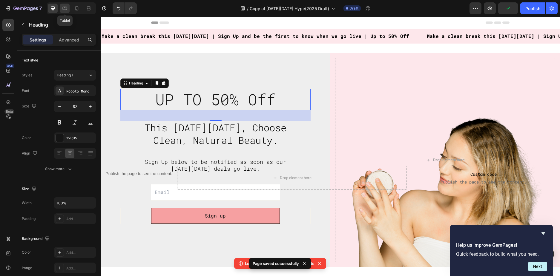
click at [69, 7] on div at bounding box center [65, 9] width 10 height 10
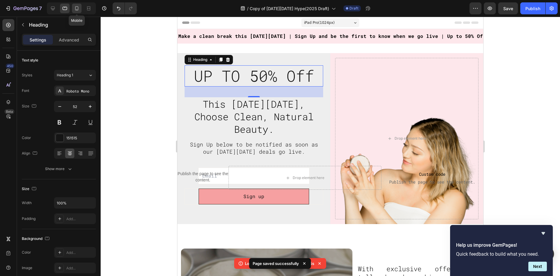
click at [78, 8] on icon at bounding box center [76, 8] width 3 height 4
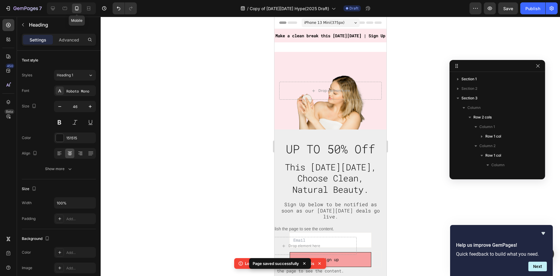
scroll to position [75, 0]
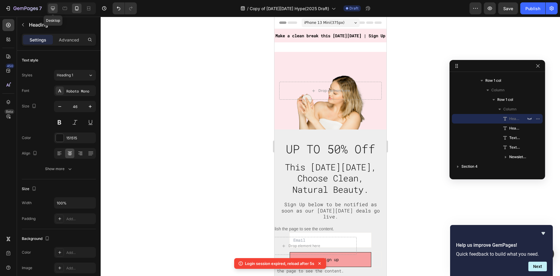
click at [56, 12] on div at bounding box center [53, 9] width 10 height 10
type input "52"
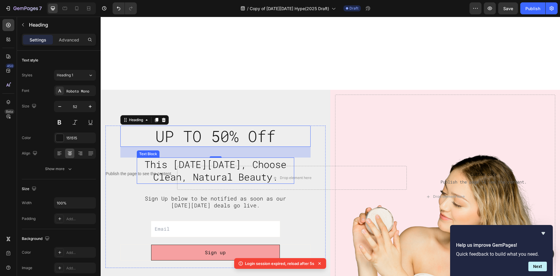
scroll to position [111, 0]
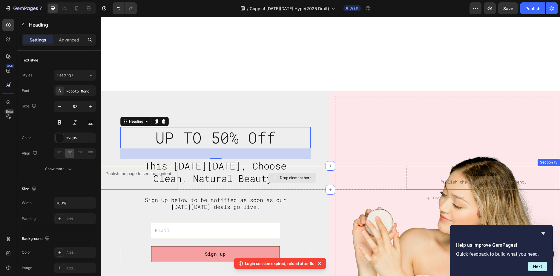
click at [232, 183] on div "Drop element here" at bounding box center [292, 178] width 230 height 24
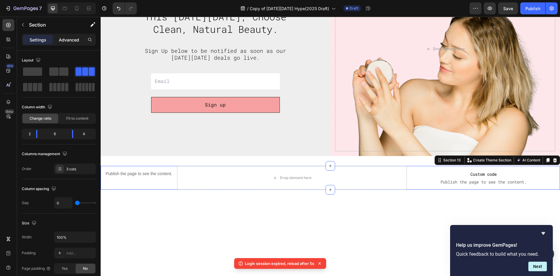
click at [73, 42] on p "Advanced" at bounding box center [69, 40] width 20 height 6
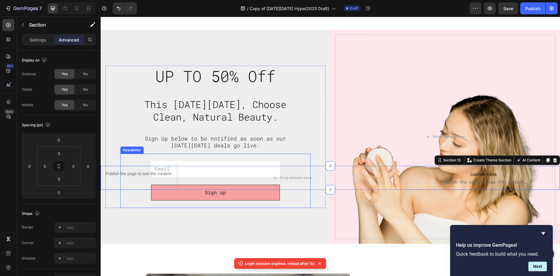
scroll to position [171, 0]
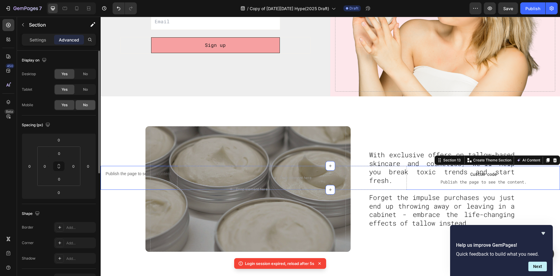
click at [80, 105] on div "No" at bounding box center [86, 105] width 20 height 10
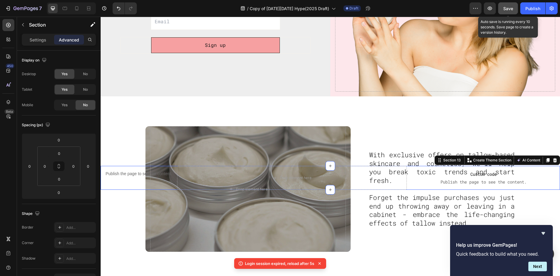
click at [513, 7] on span "Save" at bounding box center [508, 8] width 10 height 5
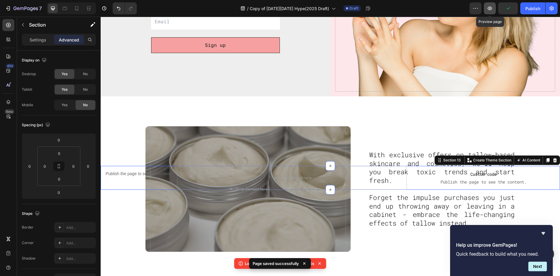
click at [489, 9] on icon "button" at bounding box center [490, 9] width 4 height 4
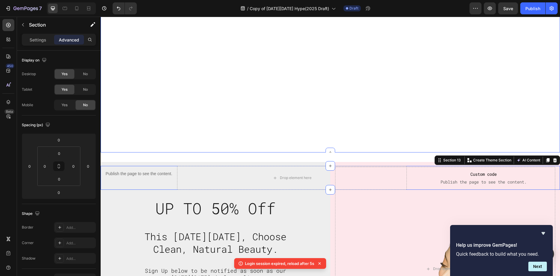
scroll to position [0, 0]
